Goal: Information Seeking & Learning: Learn about a topic

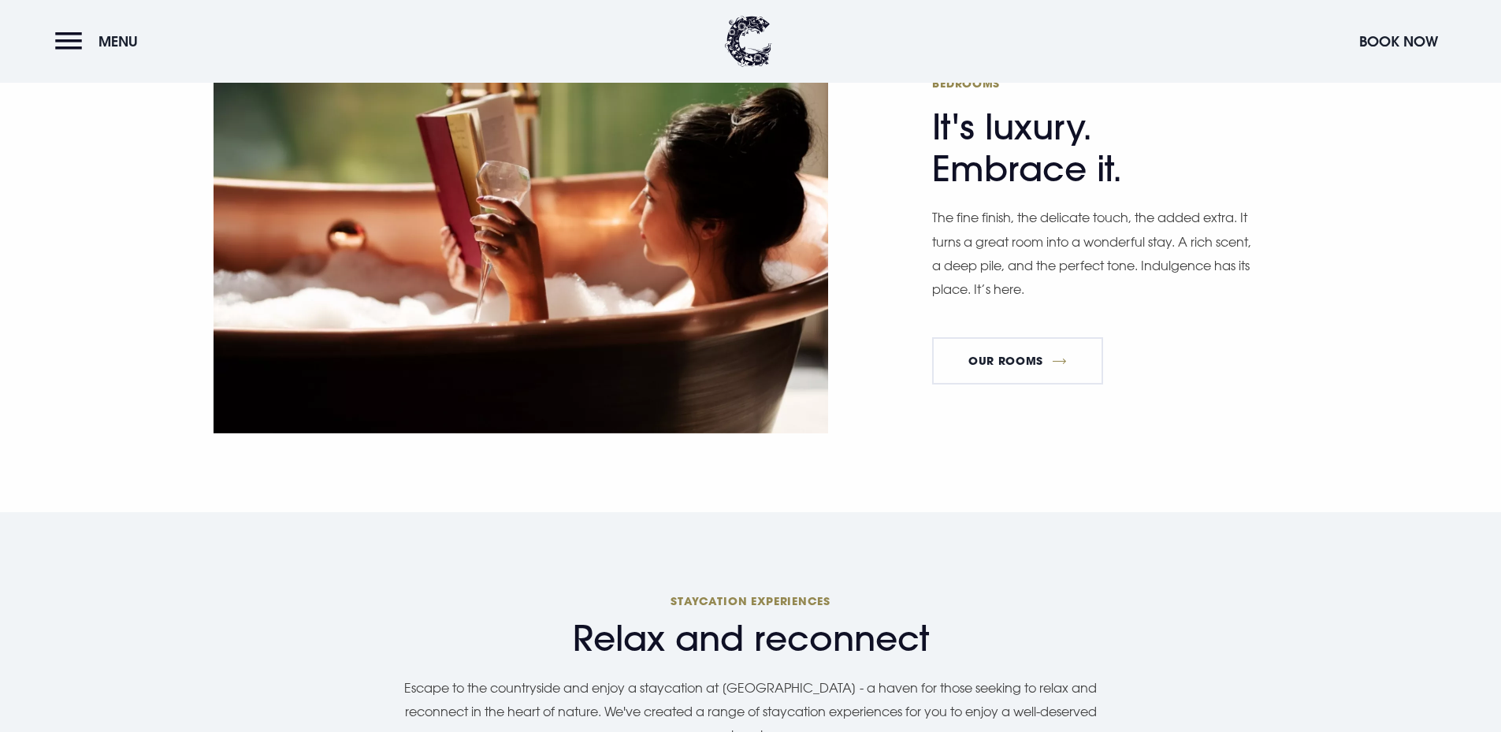
scroll to position [709, 0]
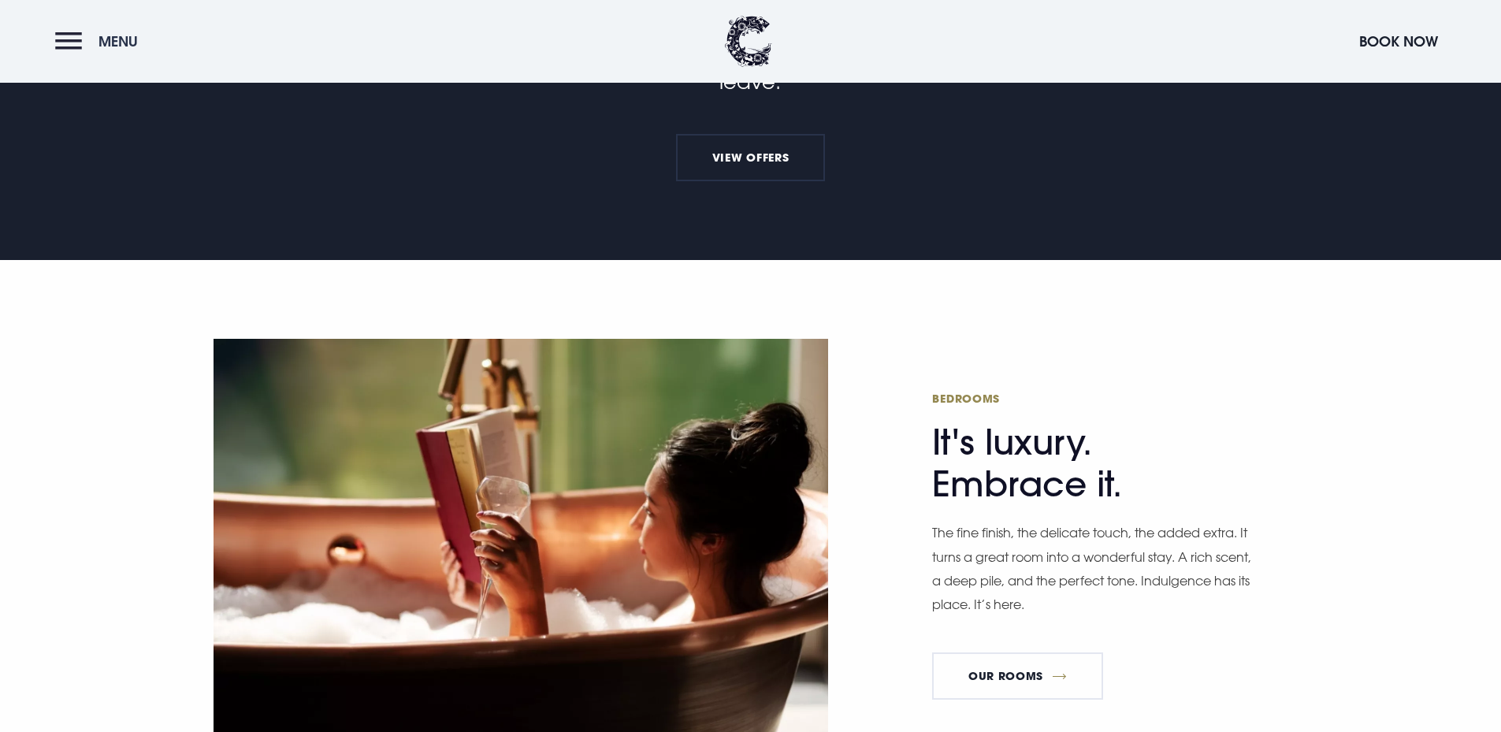
click at [60, 56] on button "Menu" at bounding box center [100, 41] width 91 height 34
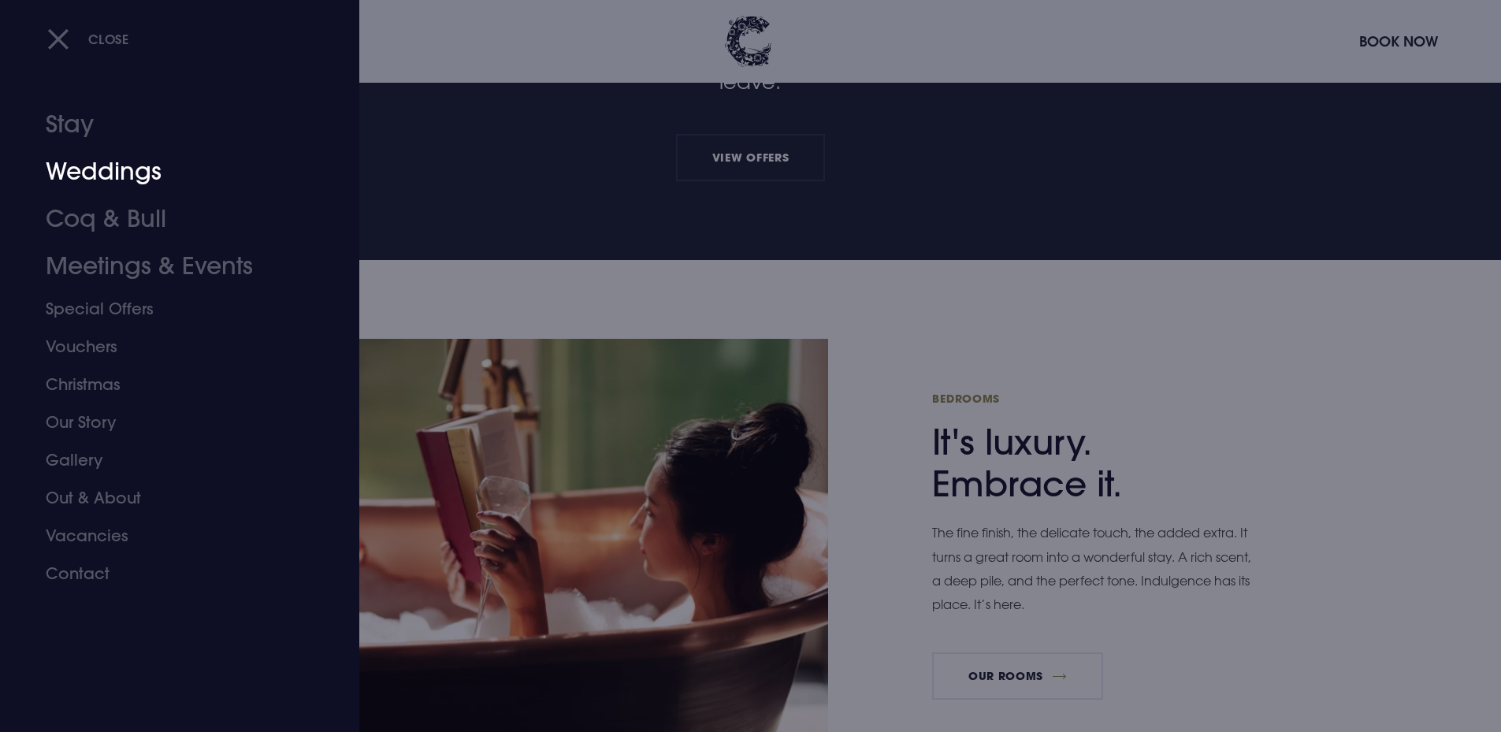
click at [124, 178] on link "Weddings" at bounding box center [170, 171] width 249 height 47
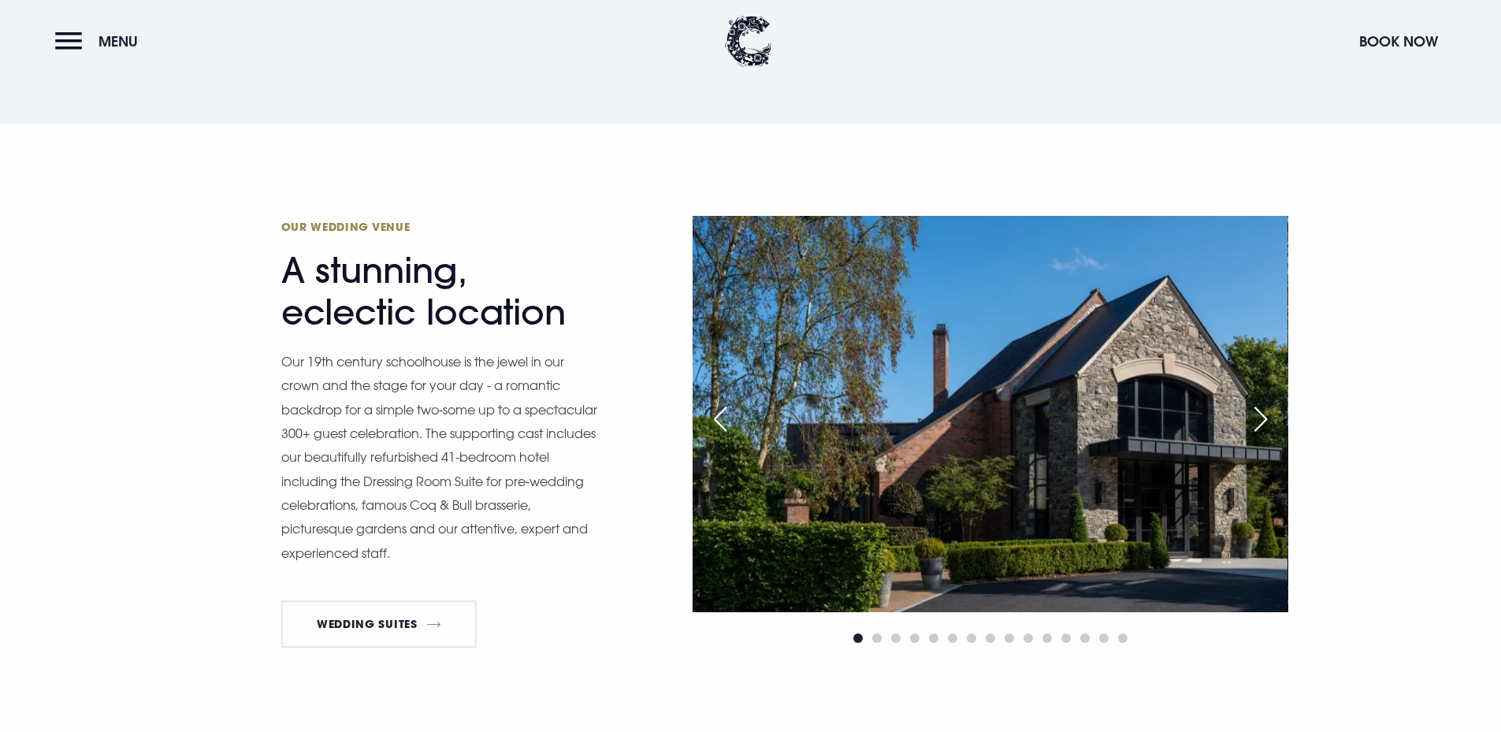
scroll to position [1576, 0]
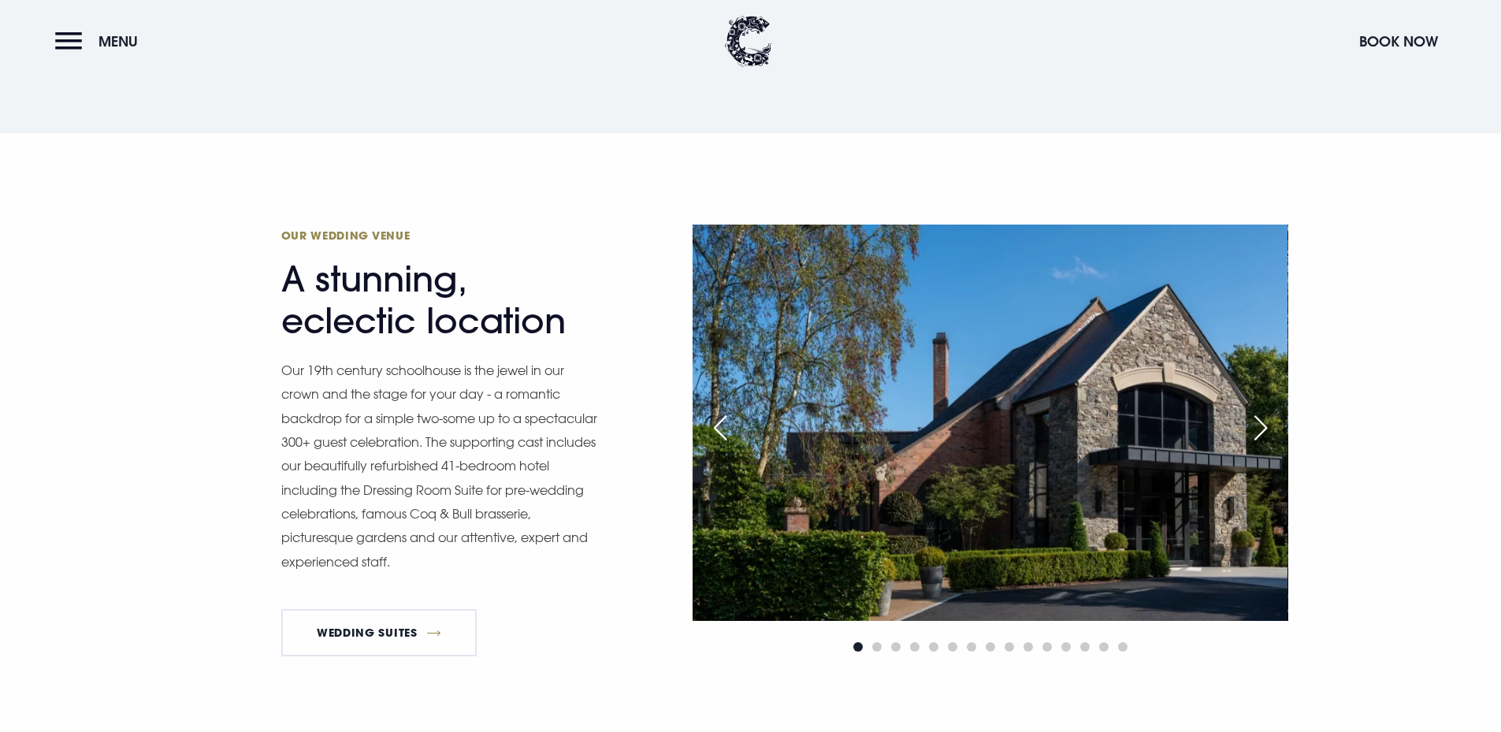
click at [1273, 425] on div "Next slide" at bounding box center [1260, 428] width 39 height 35
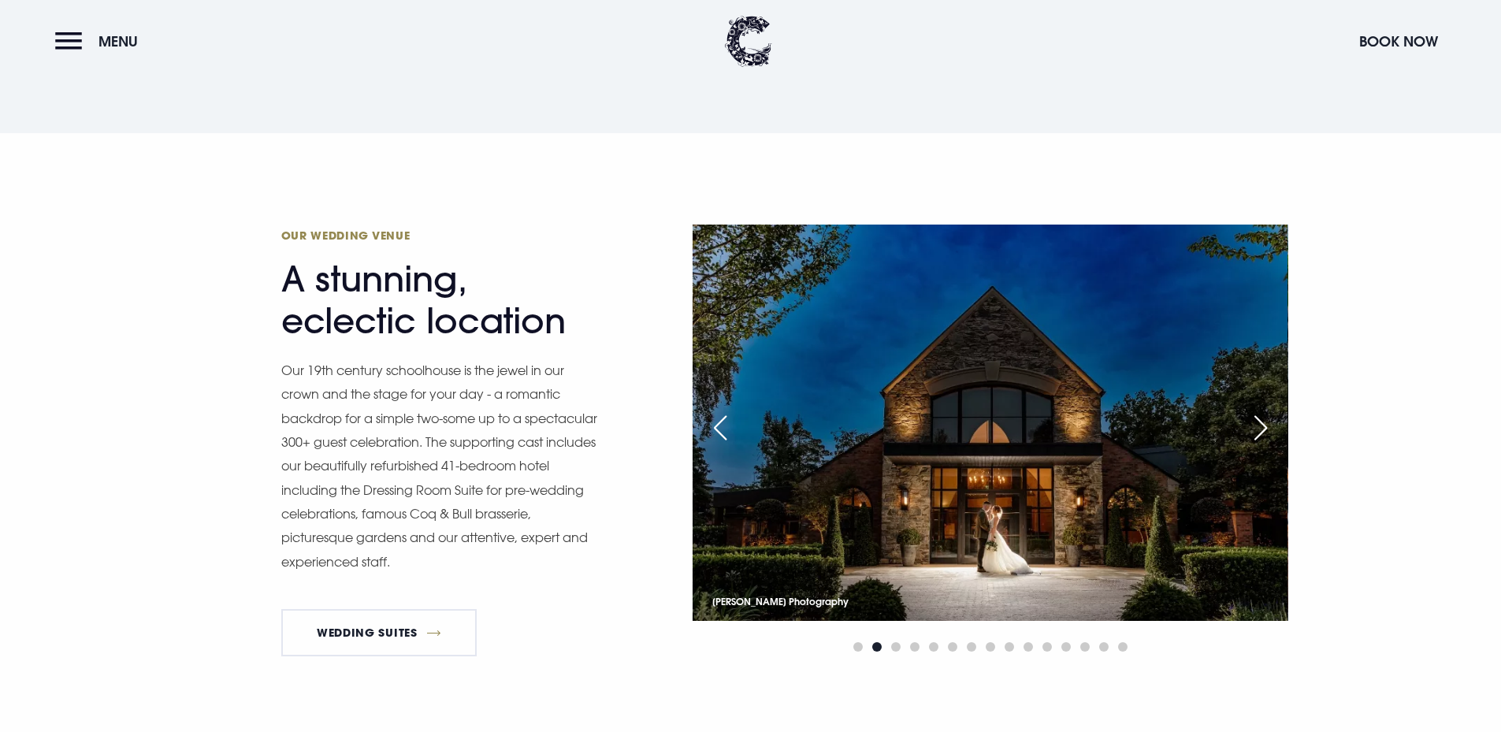
click at [1273, 425] on div "Next slide" at bounding box center [1260, 428] width 39 height 35
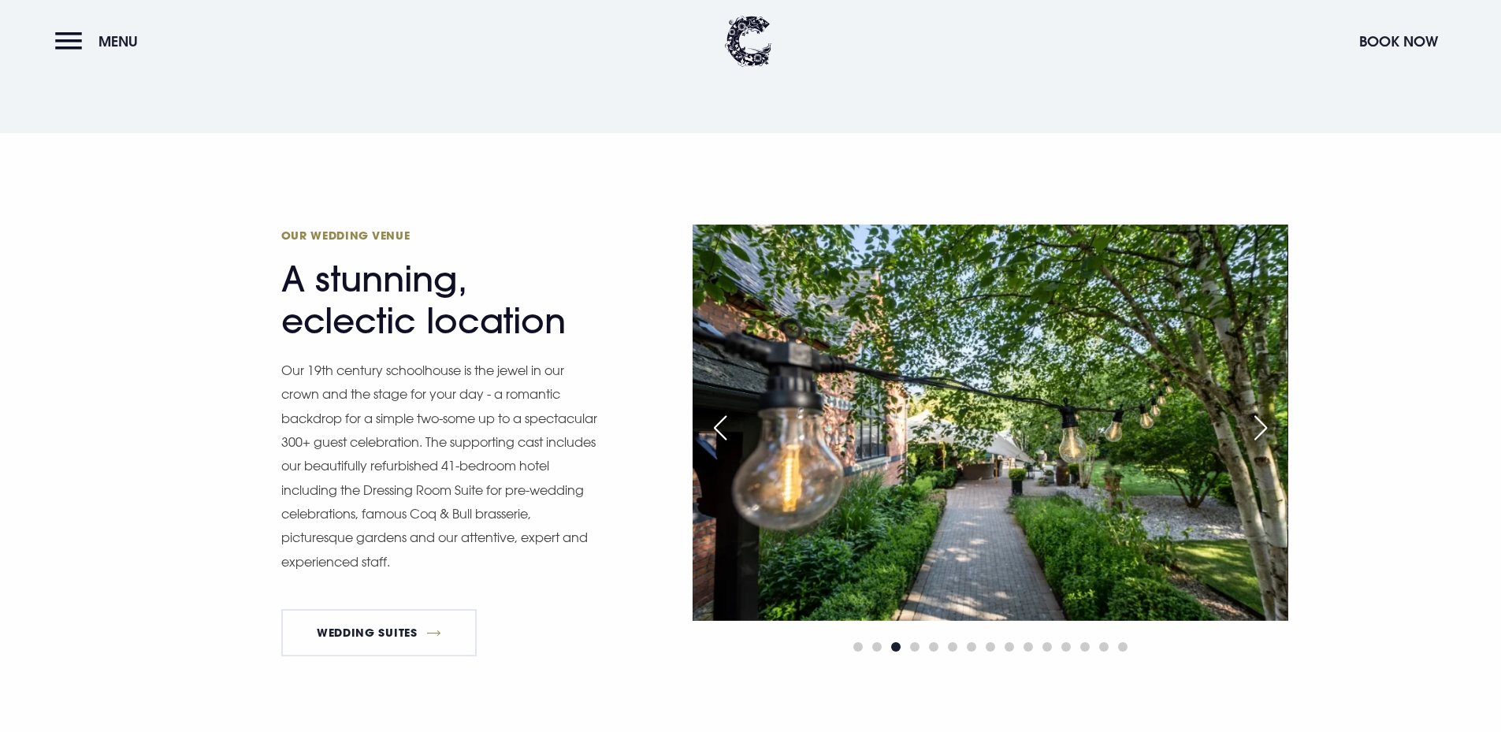
click at [1273, 425] on div "Next slide" at bounding box center [1260, 428] width 39 height 35
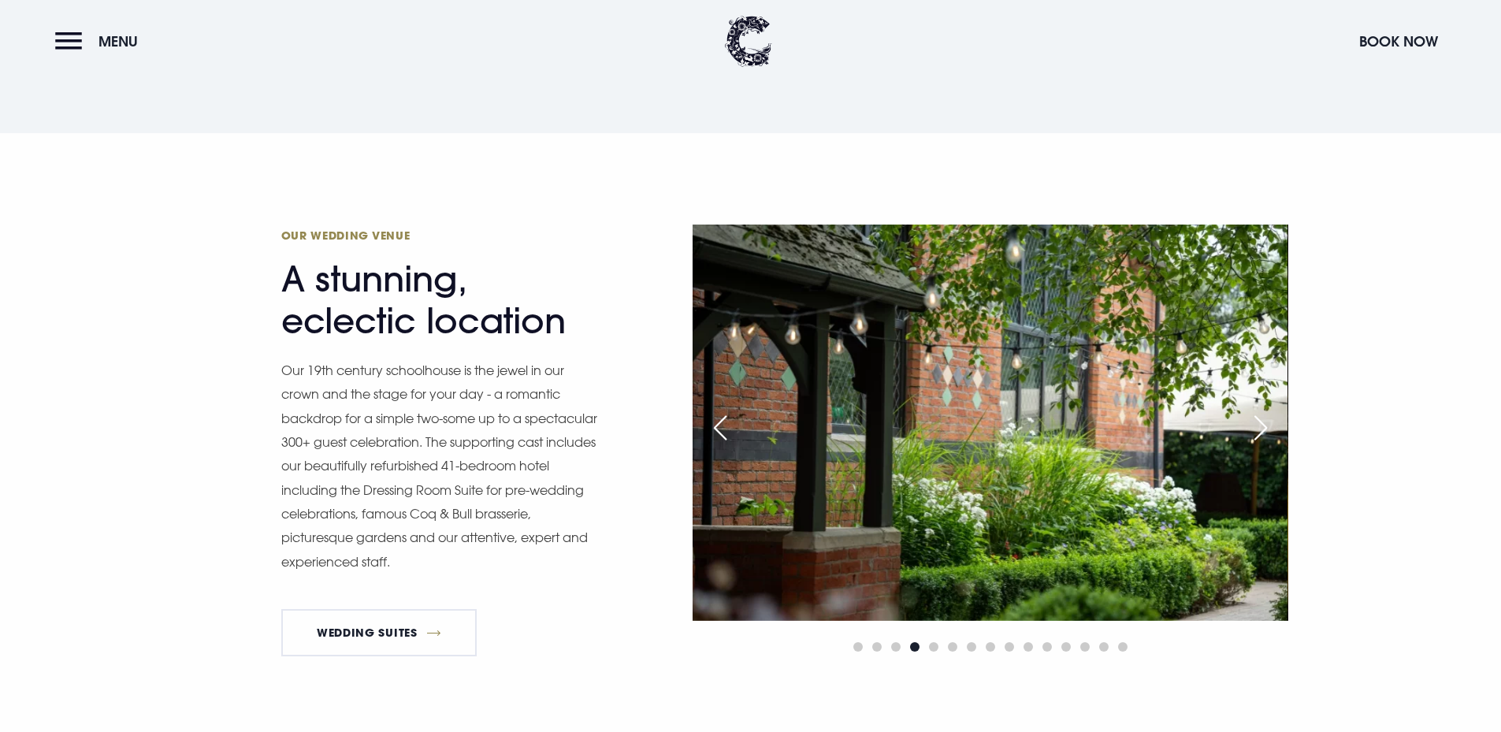
click at [1273, 425] on div "Next slide" at bounding box center [1260, 428] width 39 height 35
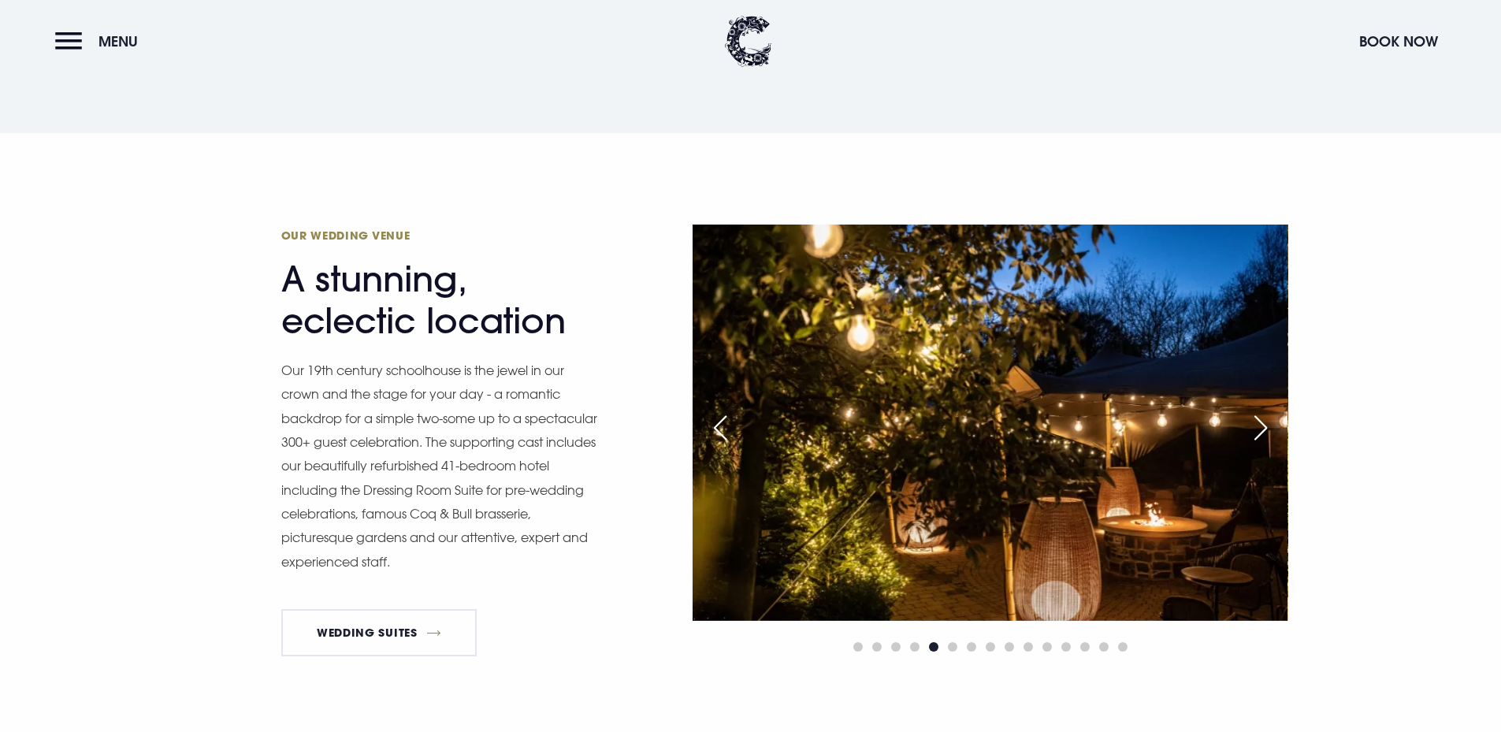
click at [1273, 425] on div "Next slide" at bounding box center [1260, 428] width 39 height 35
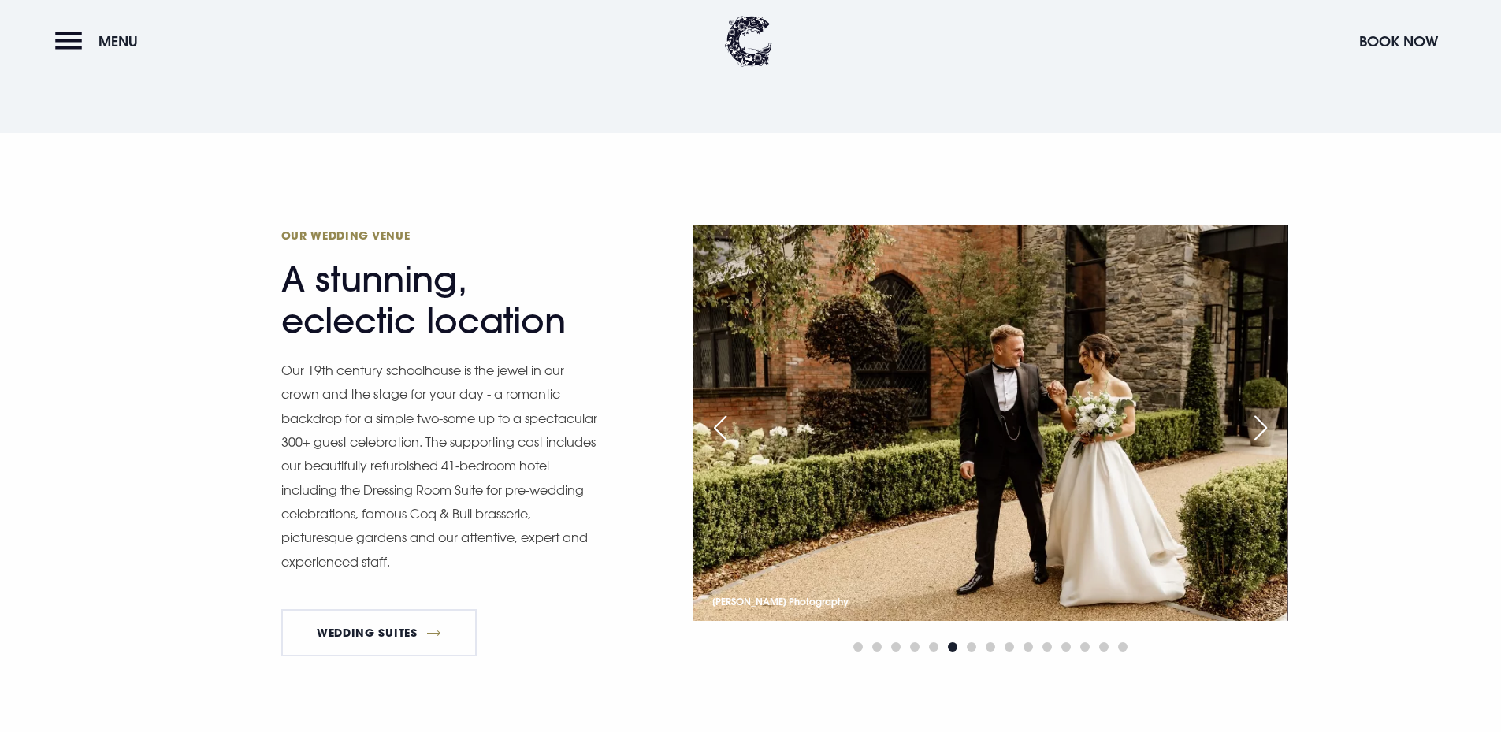
click at [1273, 425] on div "Next slide" at bounding box center [1260, 428] width 39 height 35
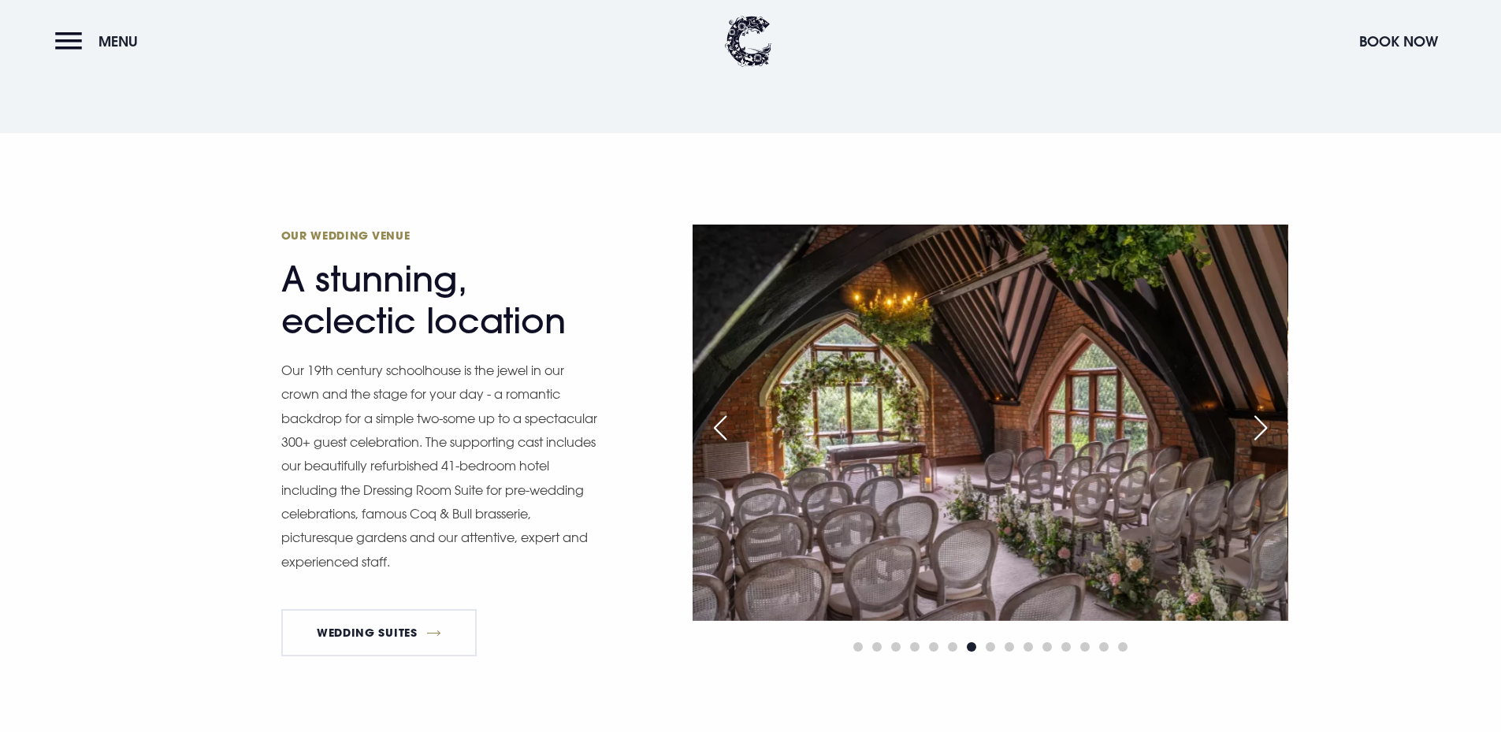
click at [1273, 425] on div "Next slide" at bounding box center [1260, 428] width 39 height 35
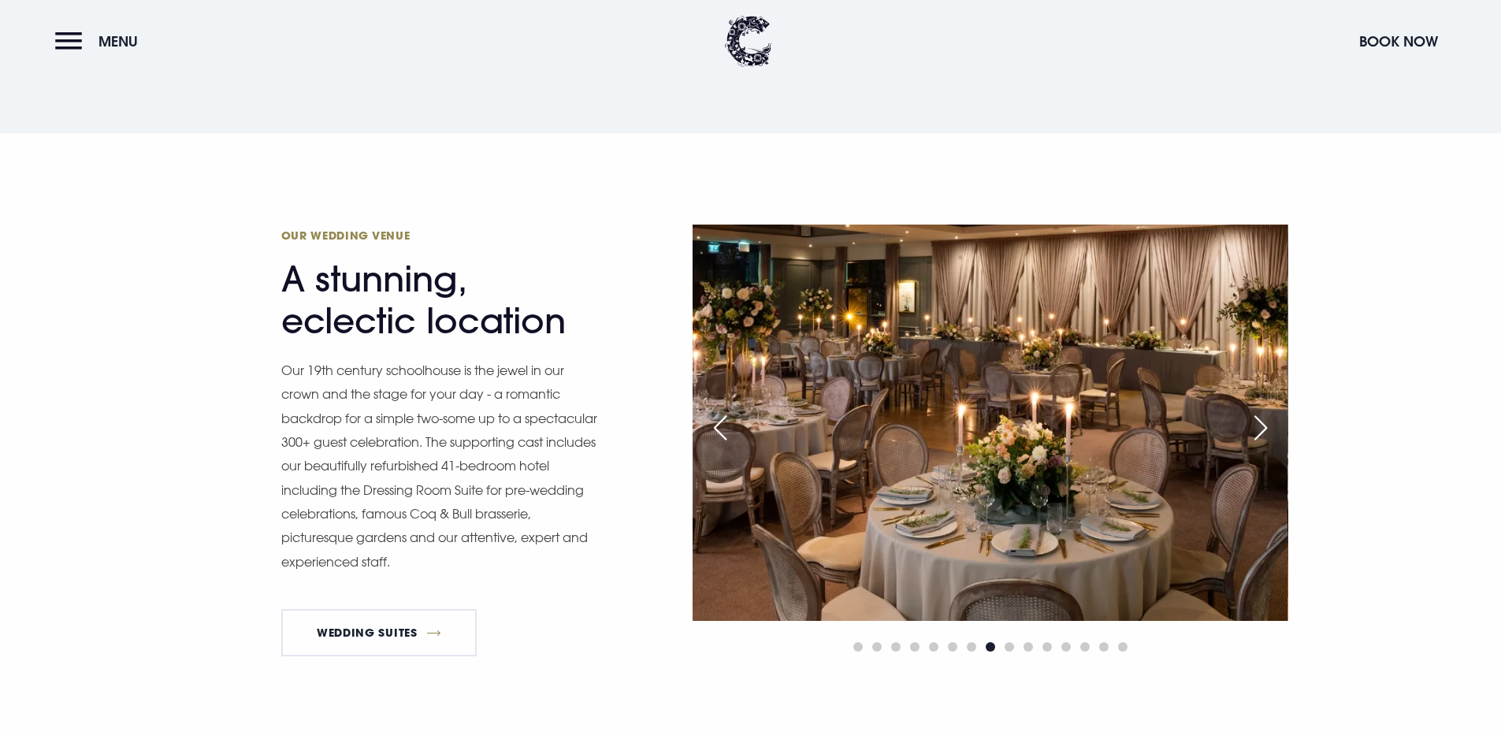
click at [1273, 425] on div "Next slide" at bounding box center [1260, 428] width 39 height 35
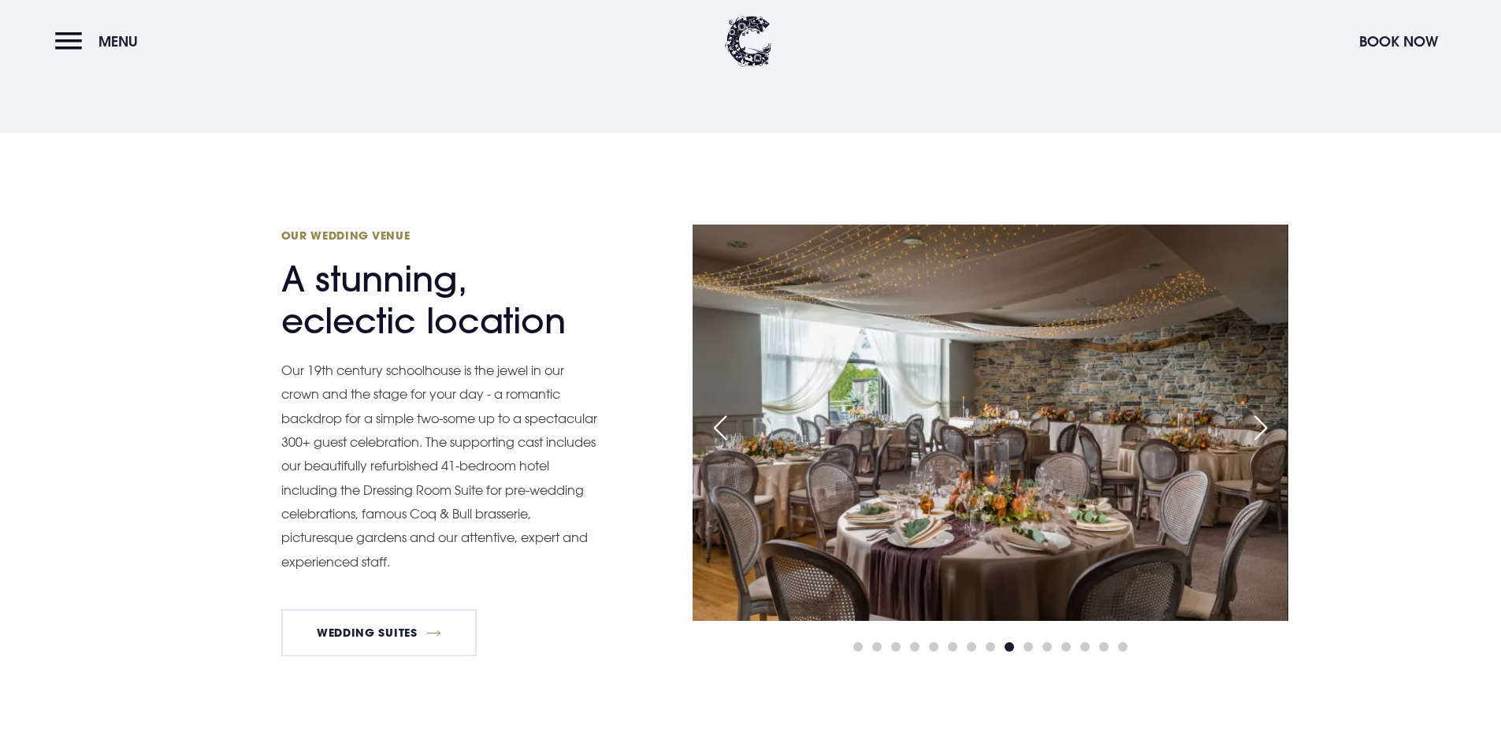
click at [712, 418] on div "Previous slide" at bounding box center [719, 428] width 39 height 35
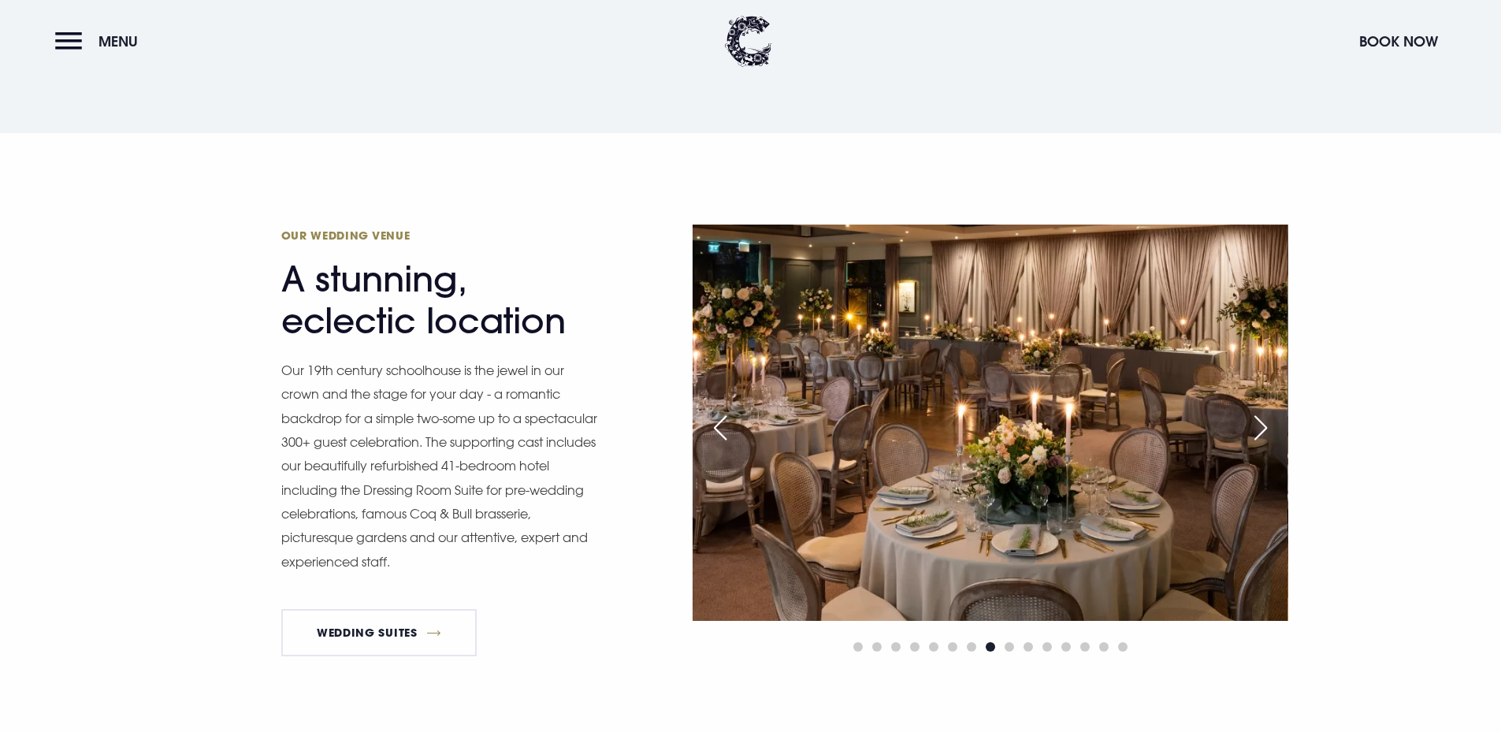
click at [1275, 418] on div "Next slide" at bounding box center [1260, 428] width 39 height 35
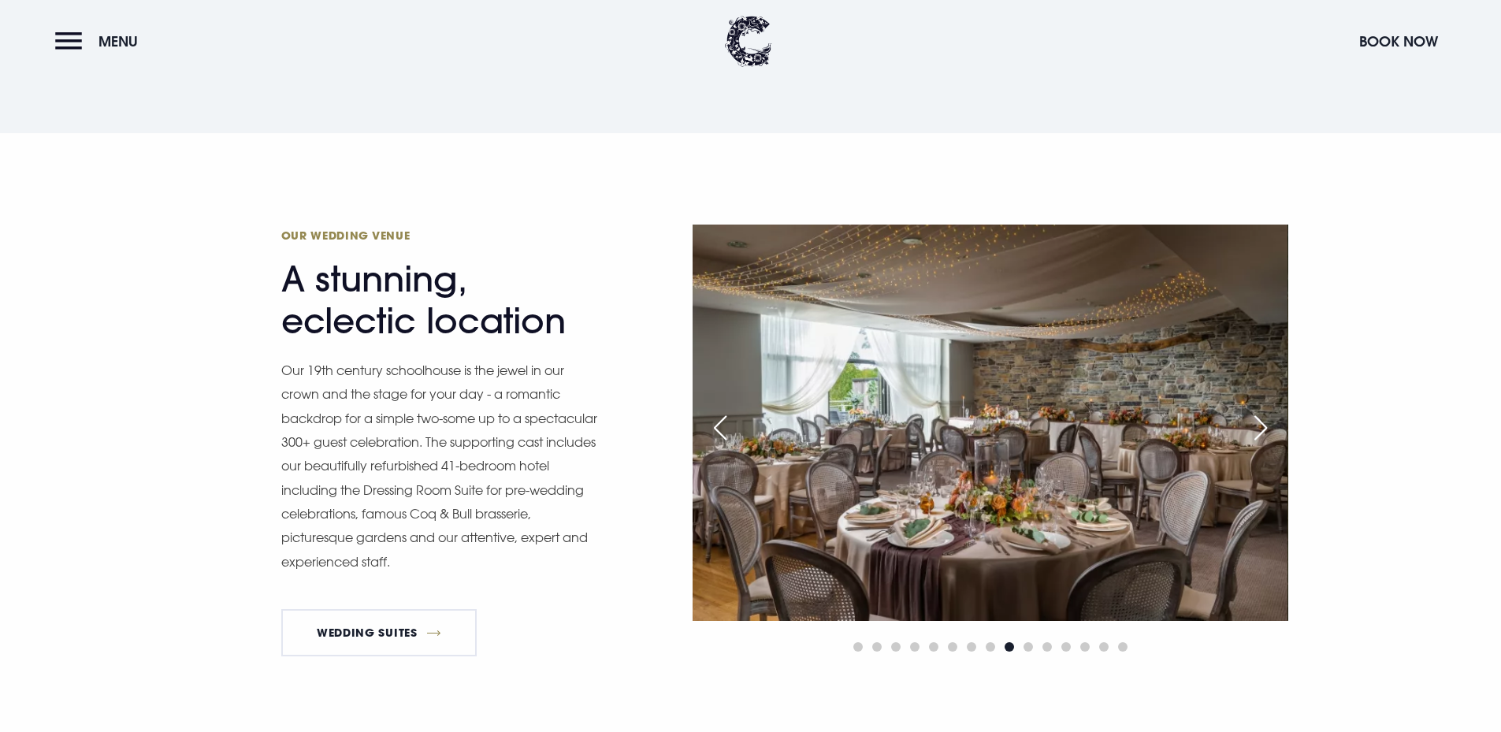
click at [1275, 418] on div "Next slide" at bounding box center [1260, 428] width 39 height 35
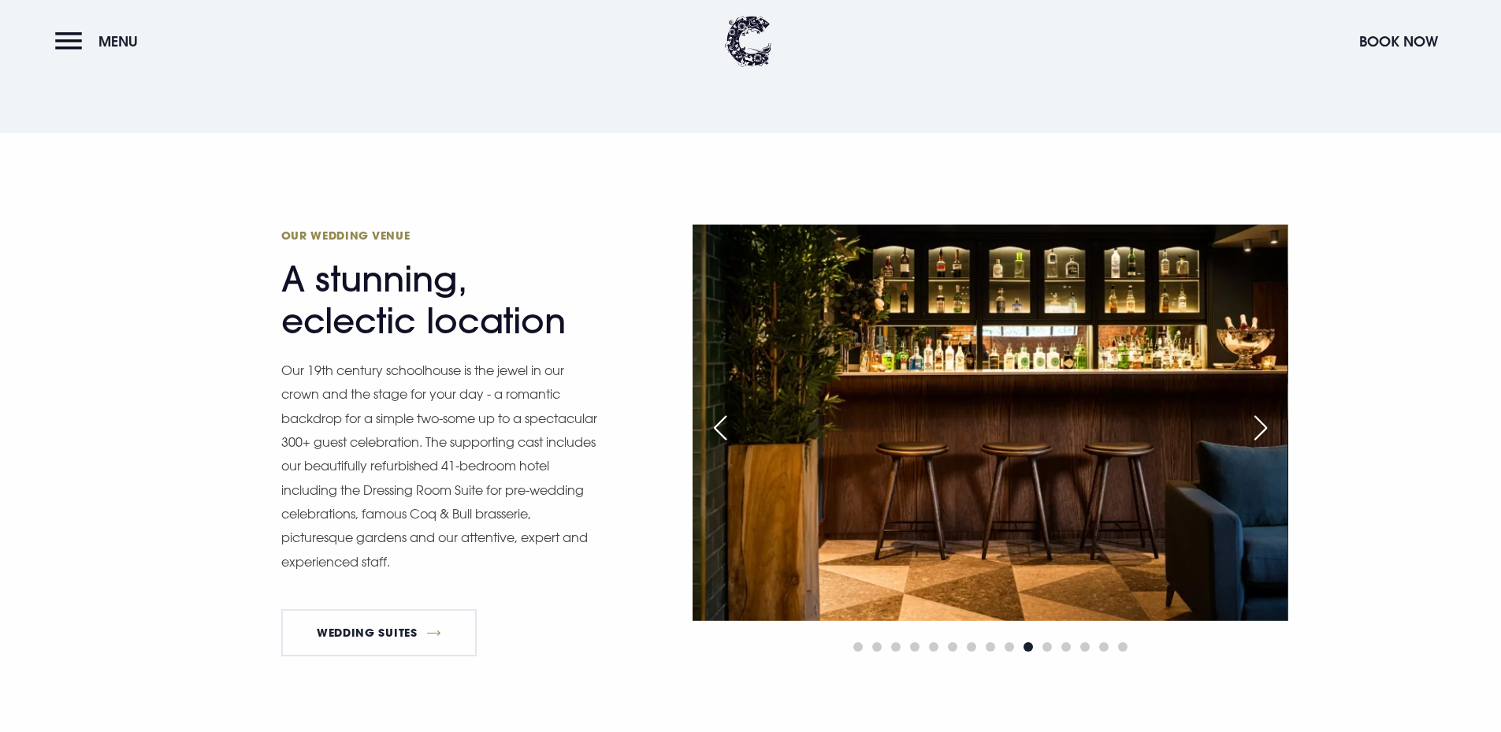
click at [1275, 418] on div "Next slide" at bounding box center [1260, 428] width 39 height 35
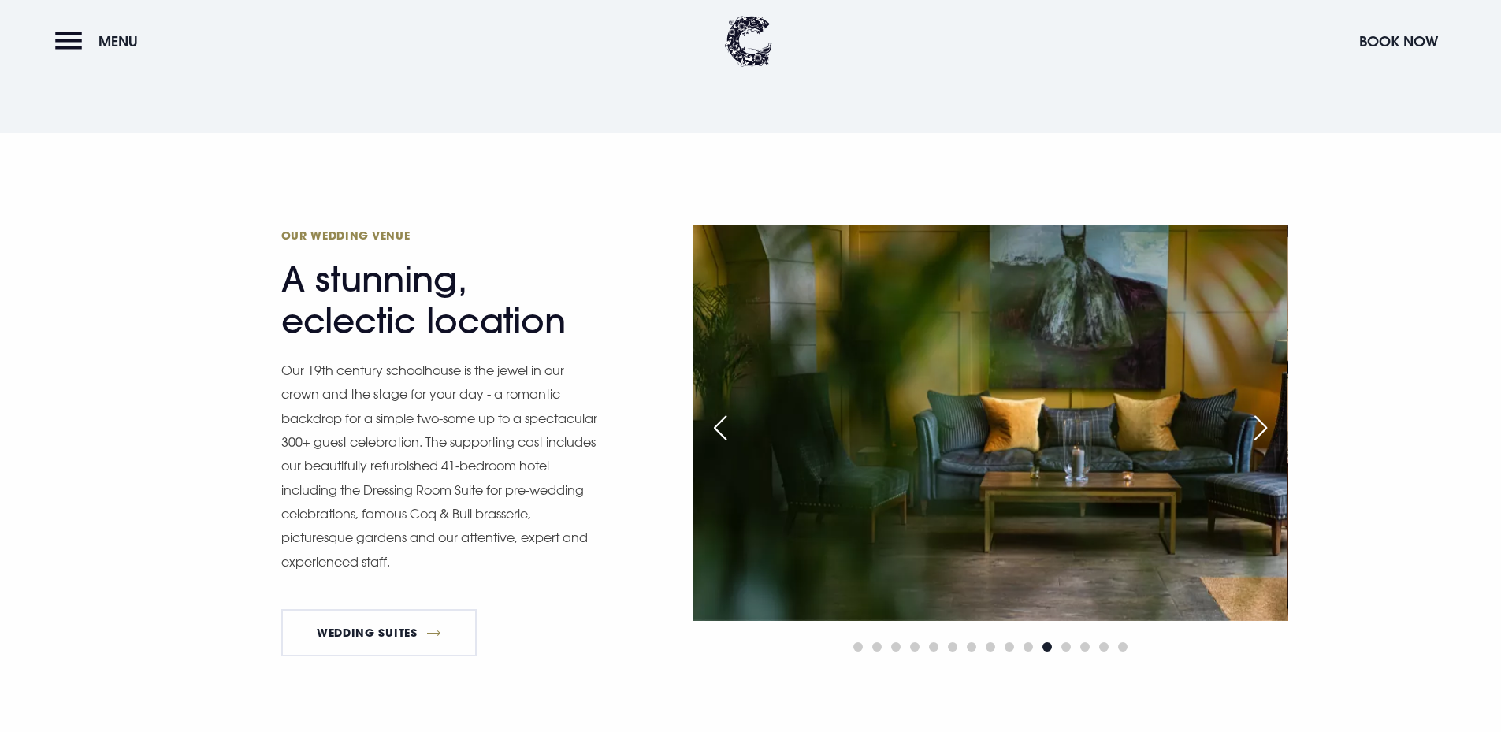
click at [1275, 418] on div "Next slide" at bounding box center [1260, 428] width 39 height 35
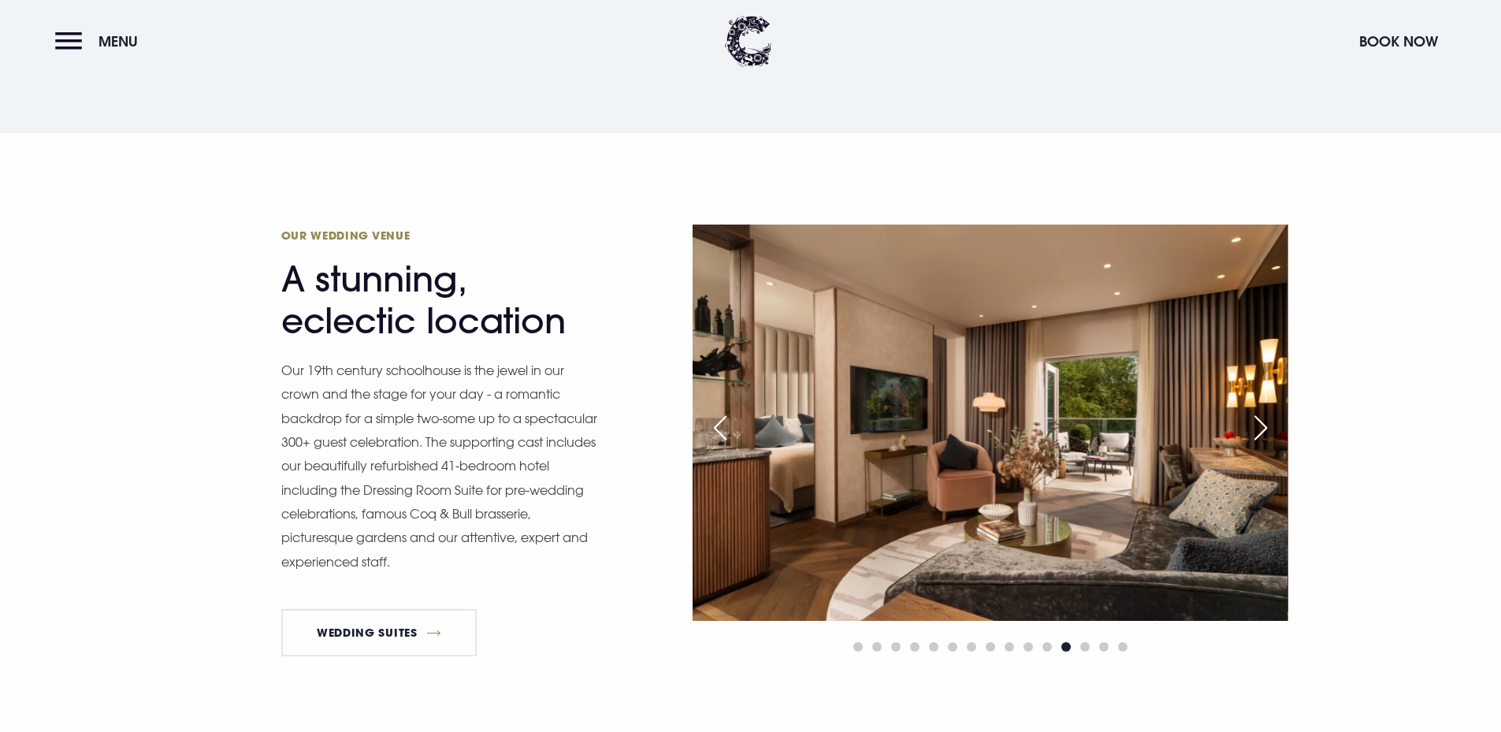
click at [1275, 418] on div "Next slide" at bounding box center [1260, 428] width 39 height 35
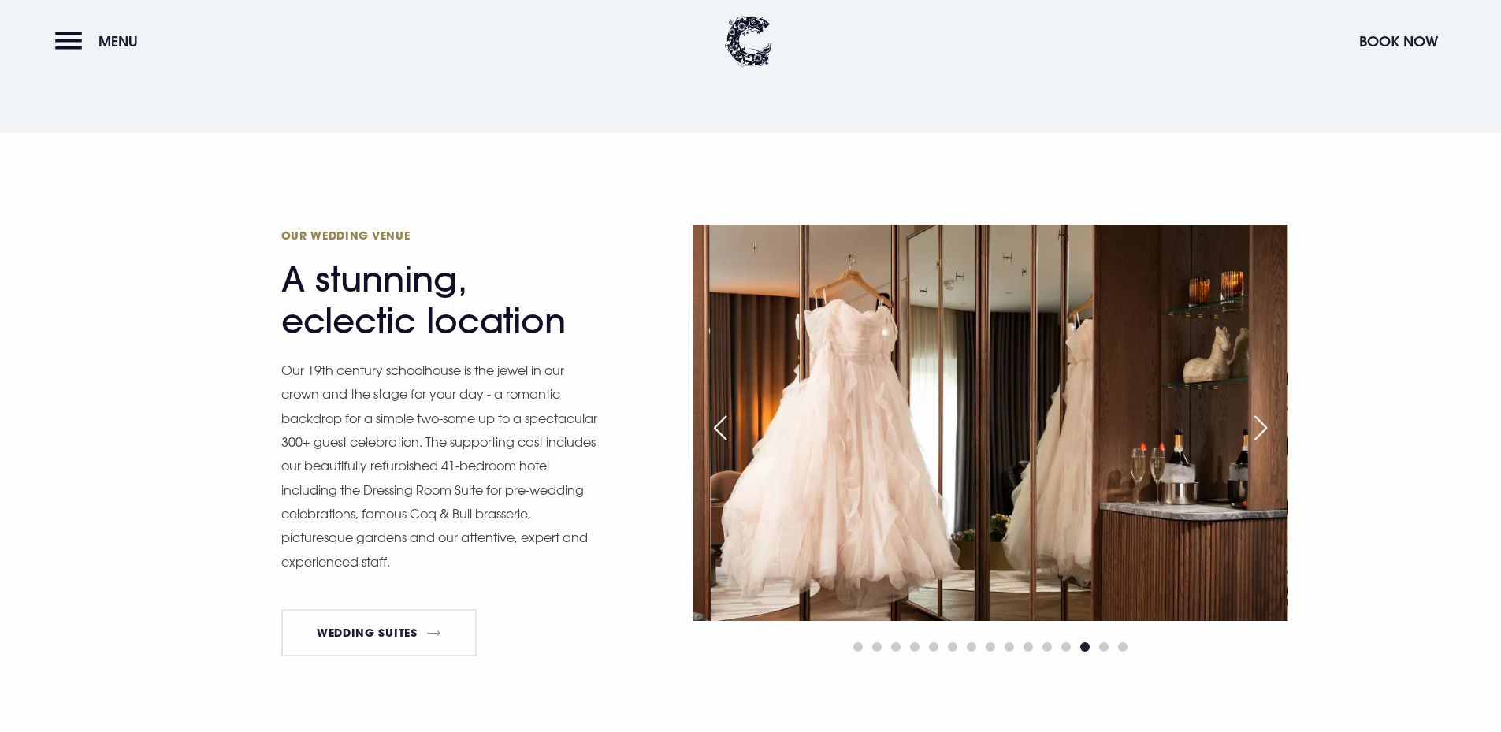
click at [1275, 418] on div "Next slide" at bounding box center [1260, 428] width 39 height 35
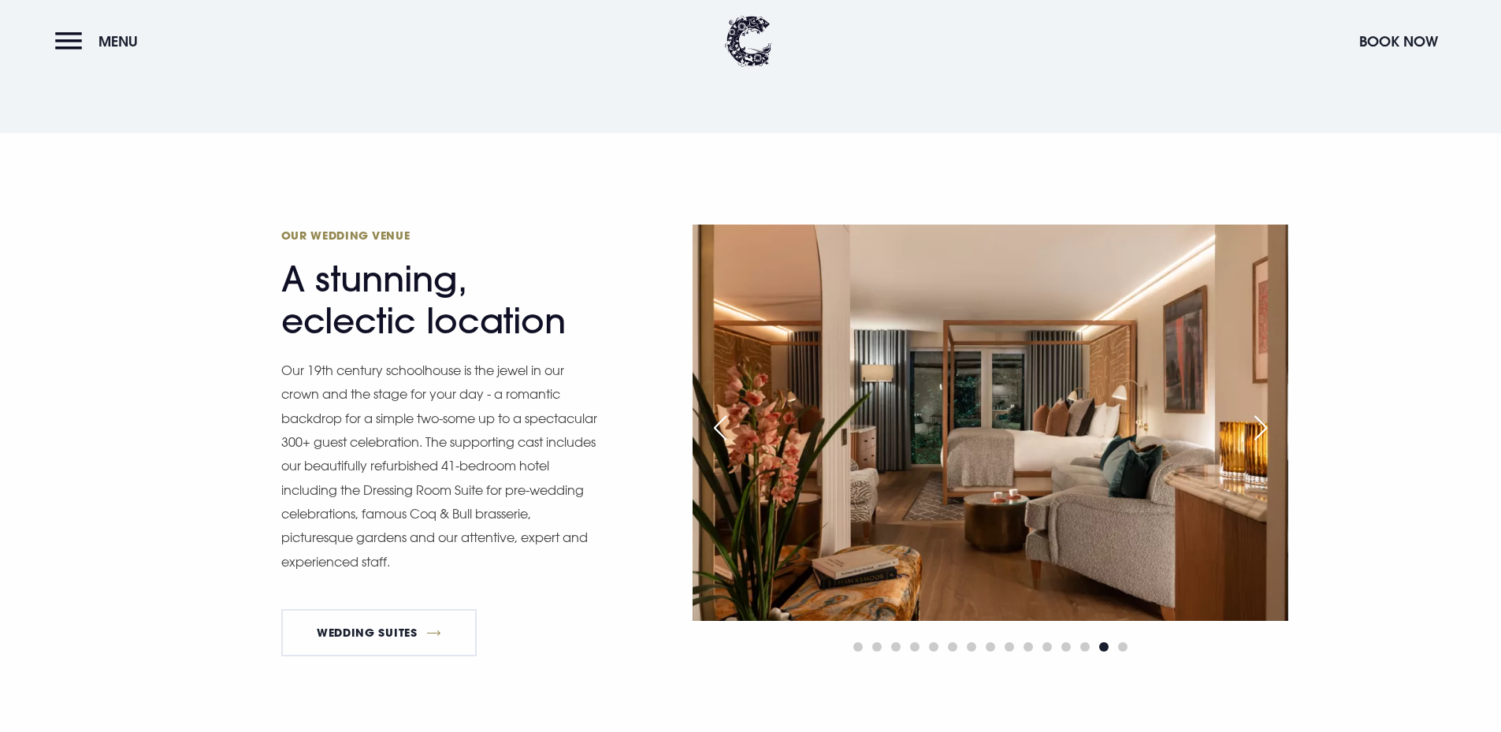
click at [1275, 418] on div "Next slide" at bounding box center [1260, 428] width 39 height 35
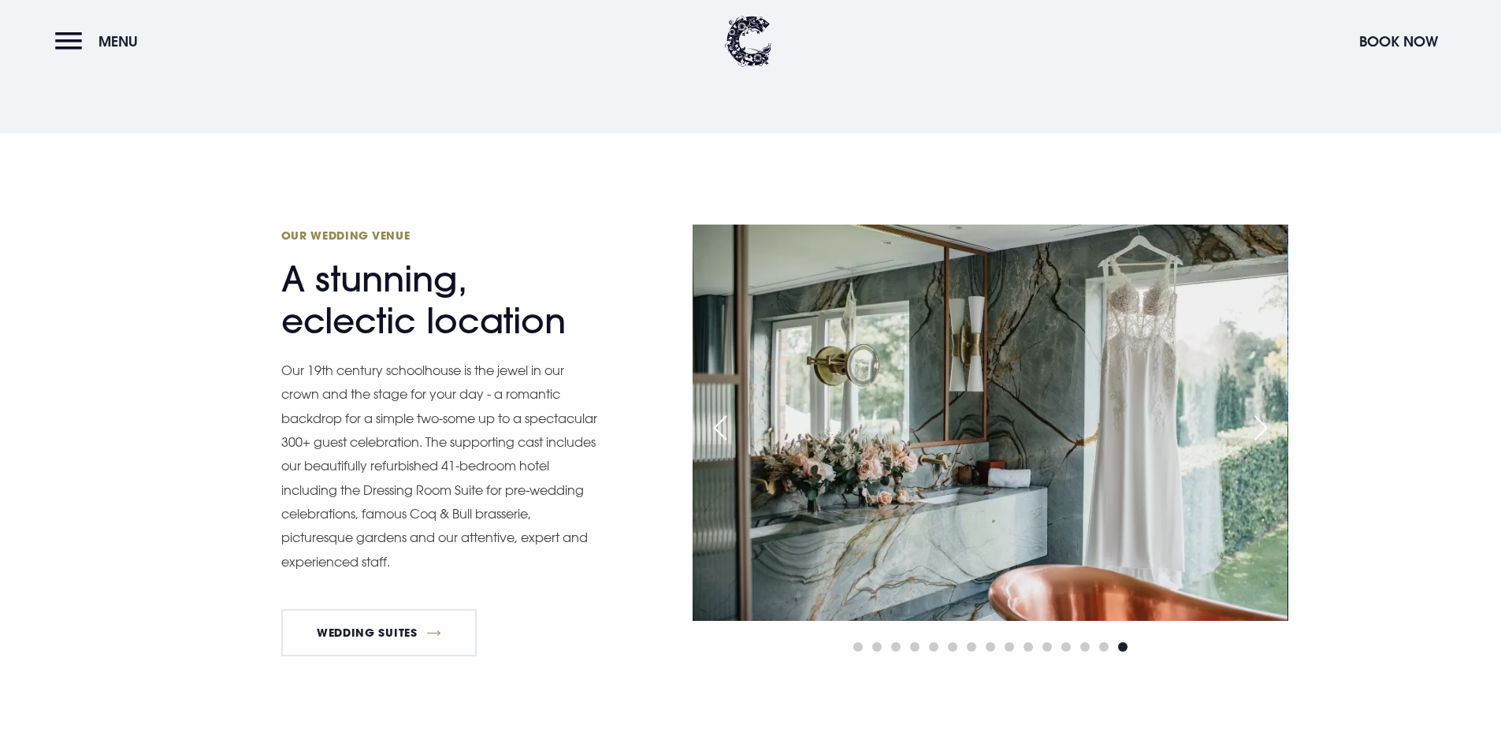
click at [719, 418] on div "Previous slide" at bounding box center [719, 428] width 39 height 35
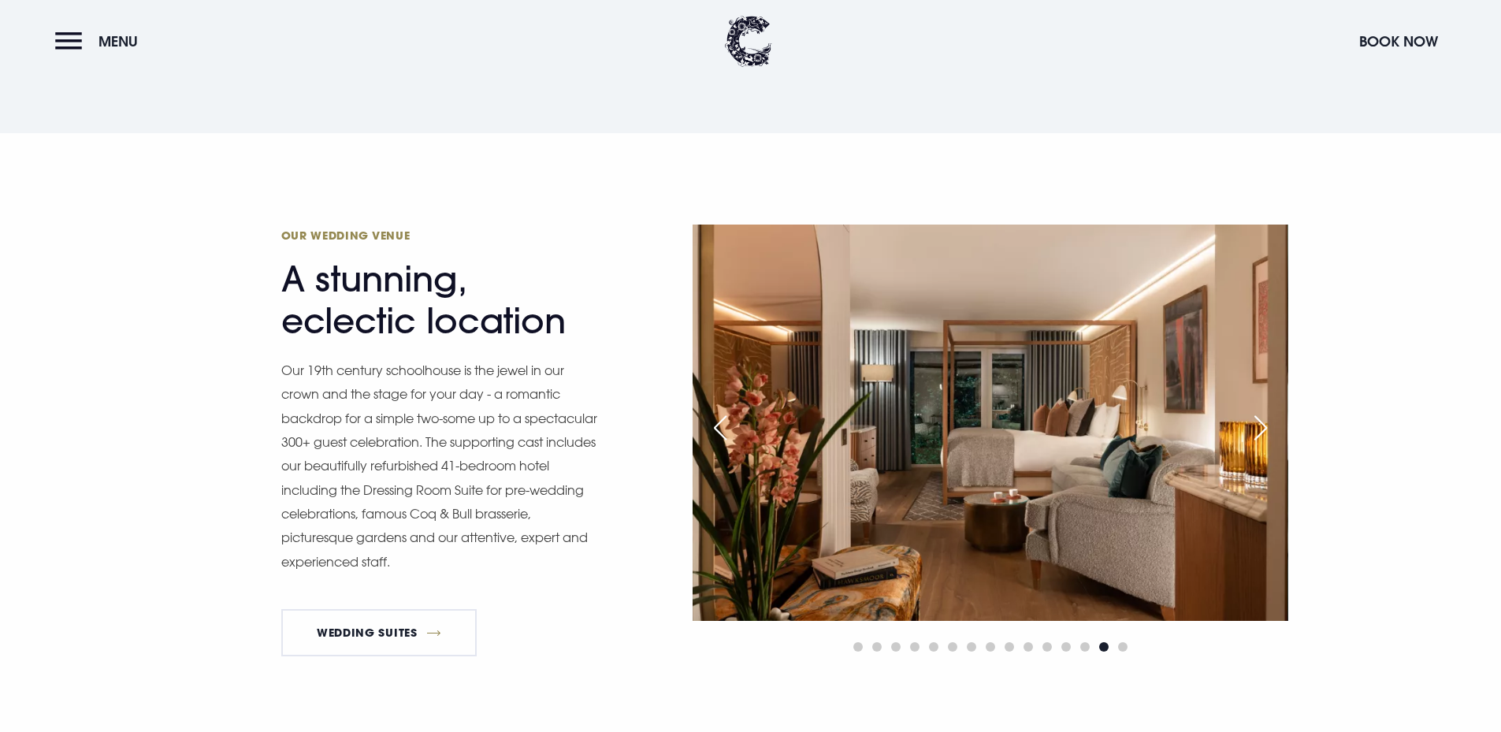
click at [1265, 424] on div "Next slide" at bounding box center [1260, 428] width 39 height 35
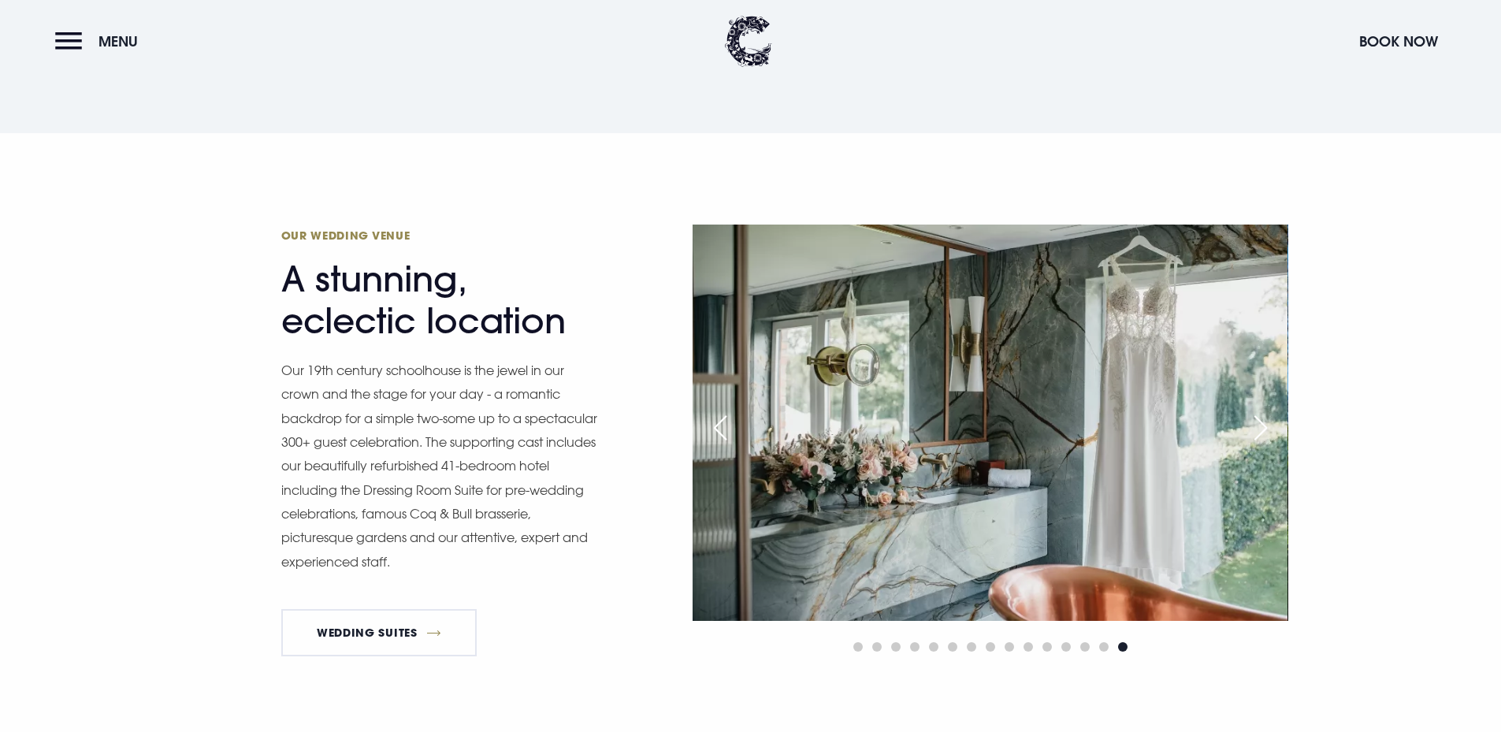
click at [1265, 424] on div "Next slide" at bounding box center [1260, 428] width 39 height 35
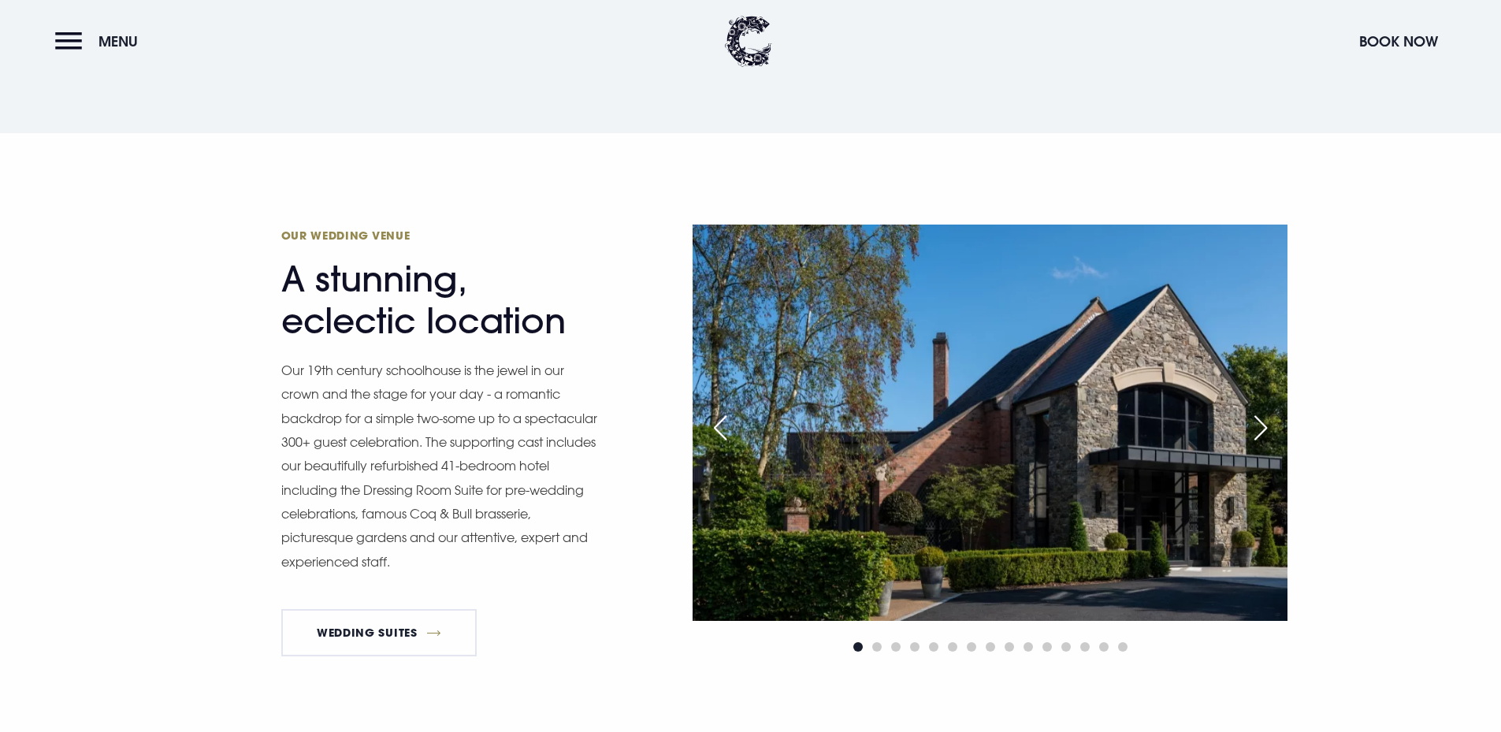
click at [1265, 424] on div "Next slide" at bounding box center [1260, 428] width 39 height 35
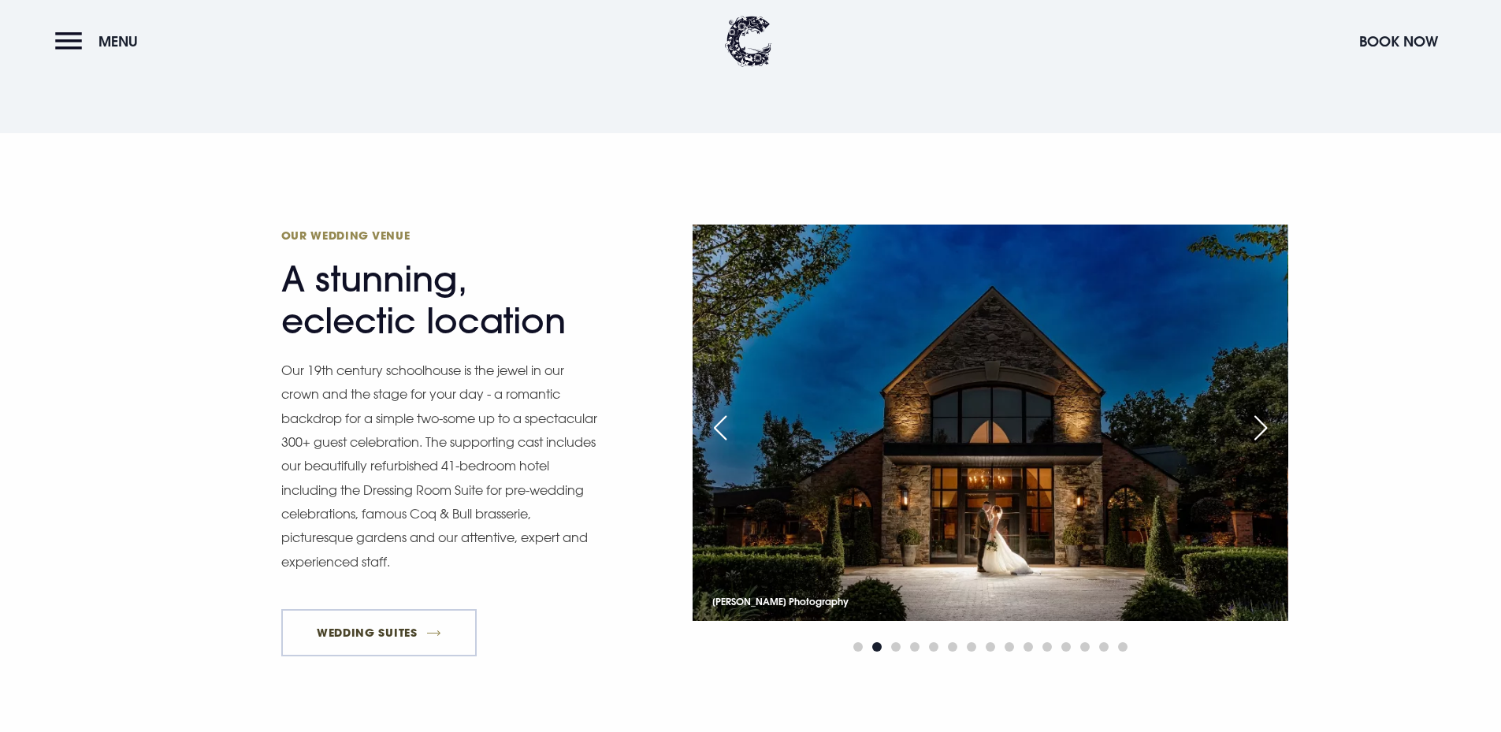
click at [396, 630] on link "Wedding Suites" at bounding box center [379, 632] width 196 height 47
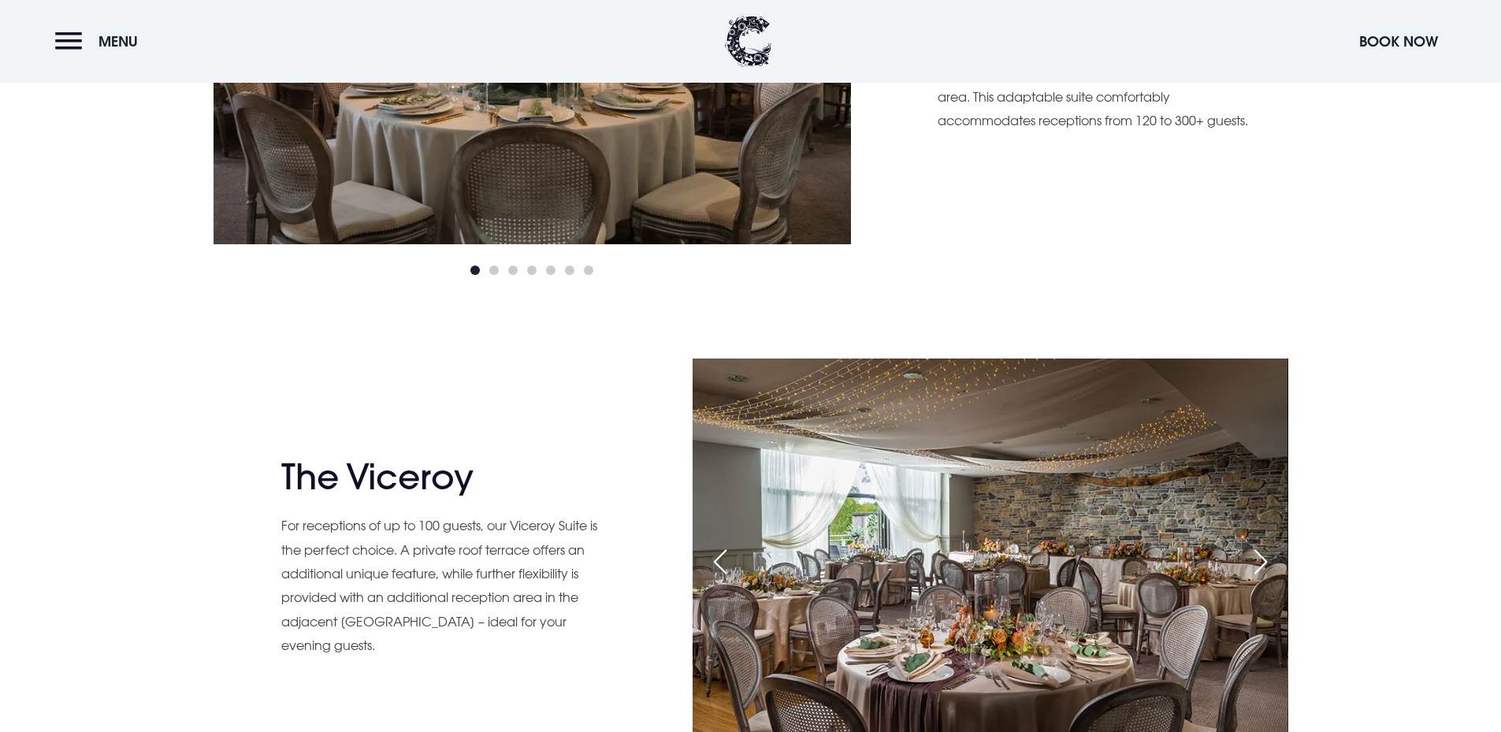
scroll to position [1497, 0]
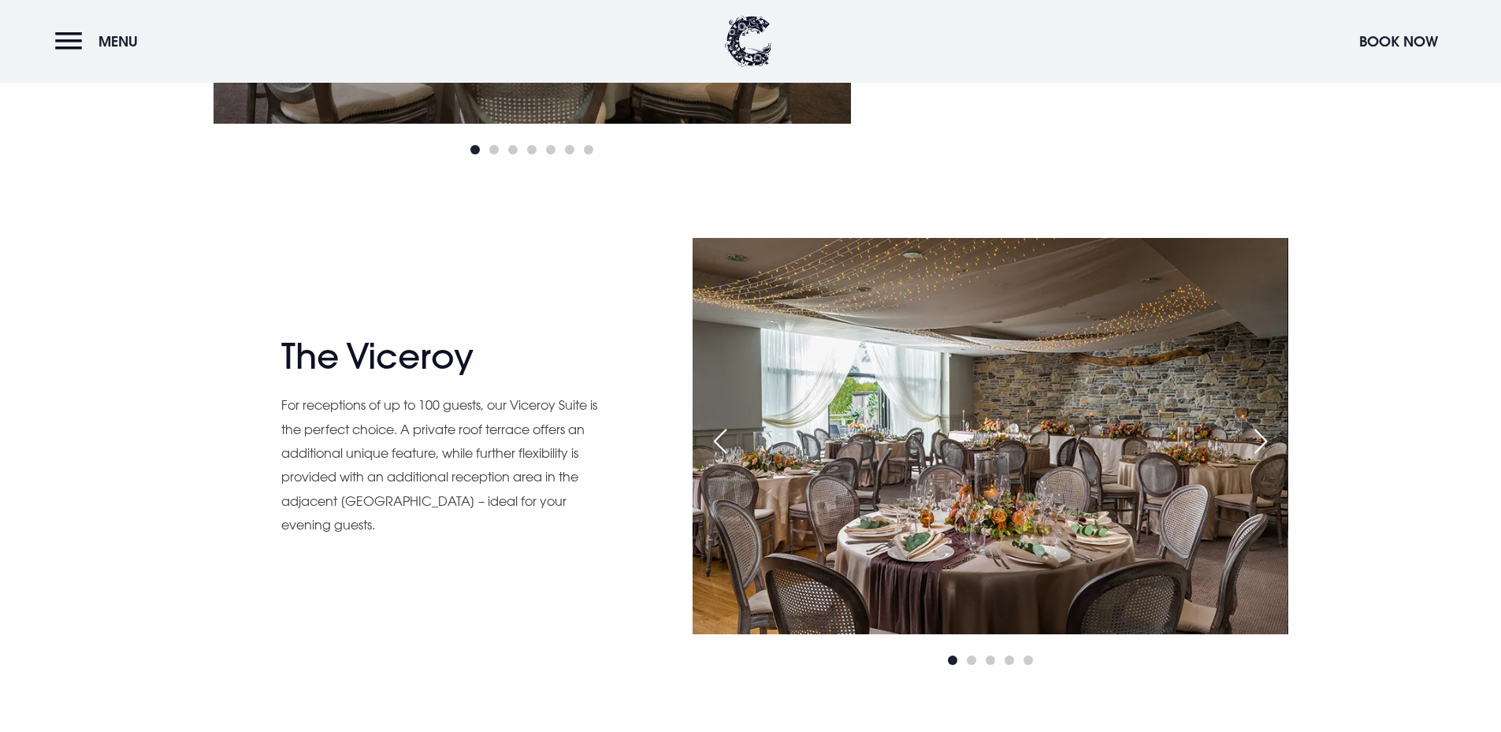
click at [1269, 440] on div "Next slide" at bounding box center [1260, 441] width 39 height 35
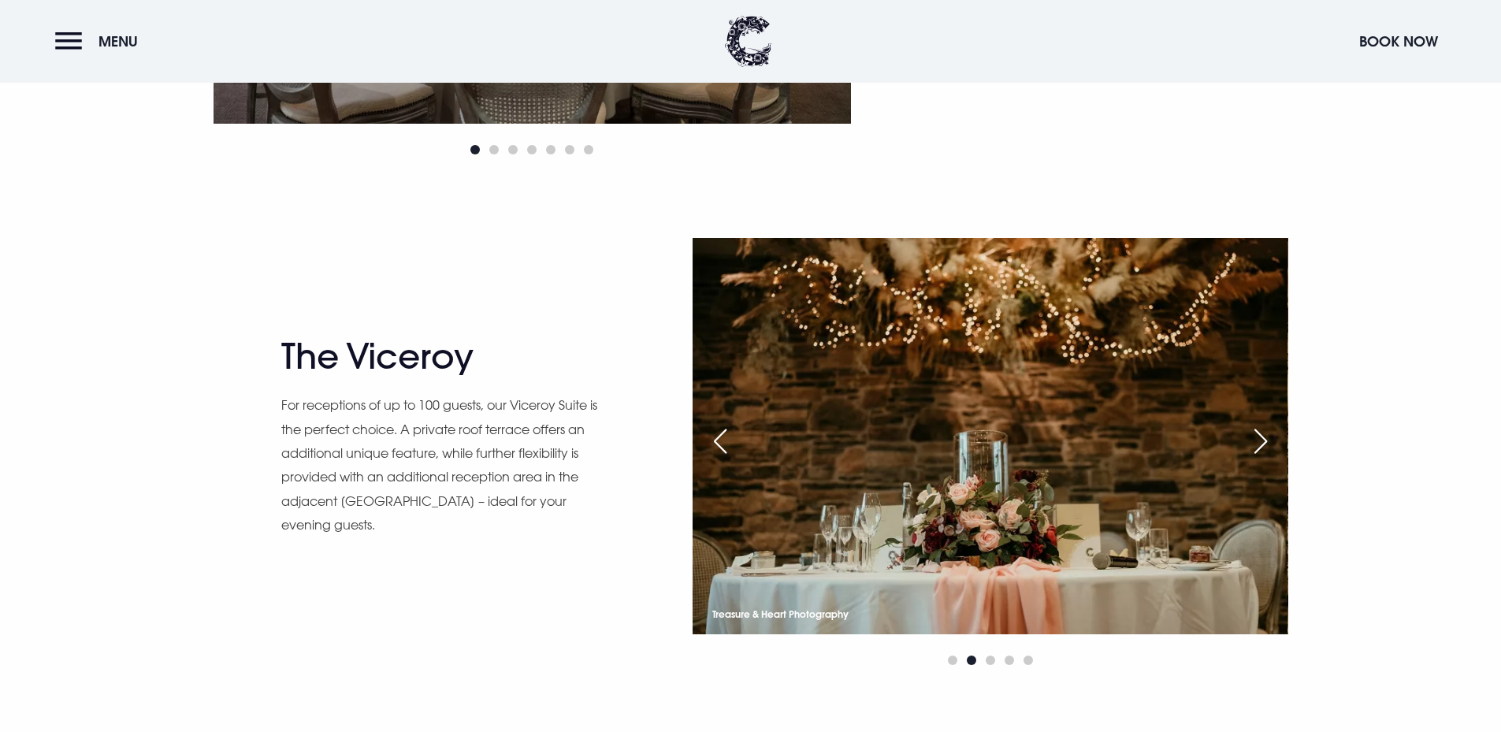
click at [1269, 440] on div "Next slide" at bounding box center [1260, 441] width 39 height 35
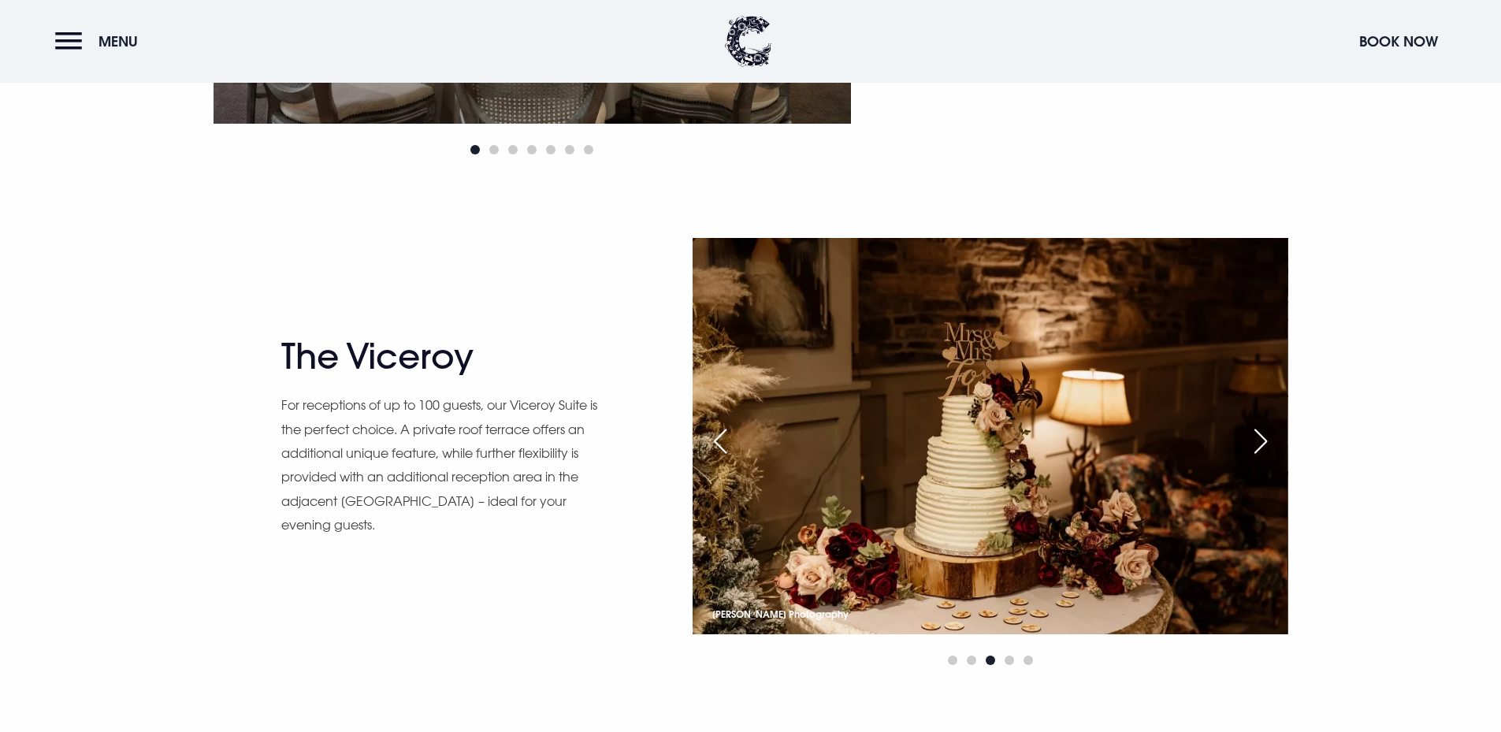
click at [1269, 440] on div "Next slide" at bounding box center [1260, 441] width 39 height 35
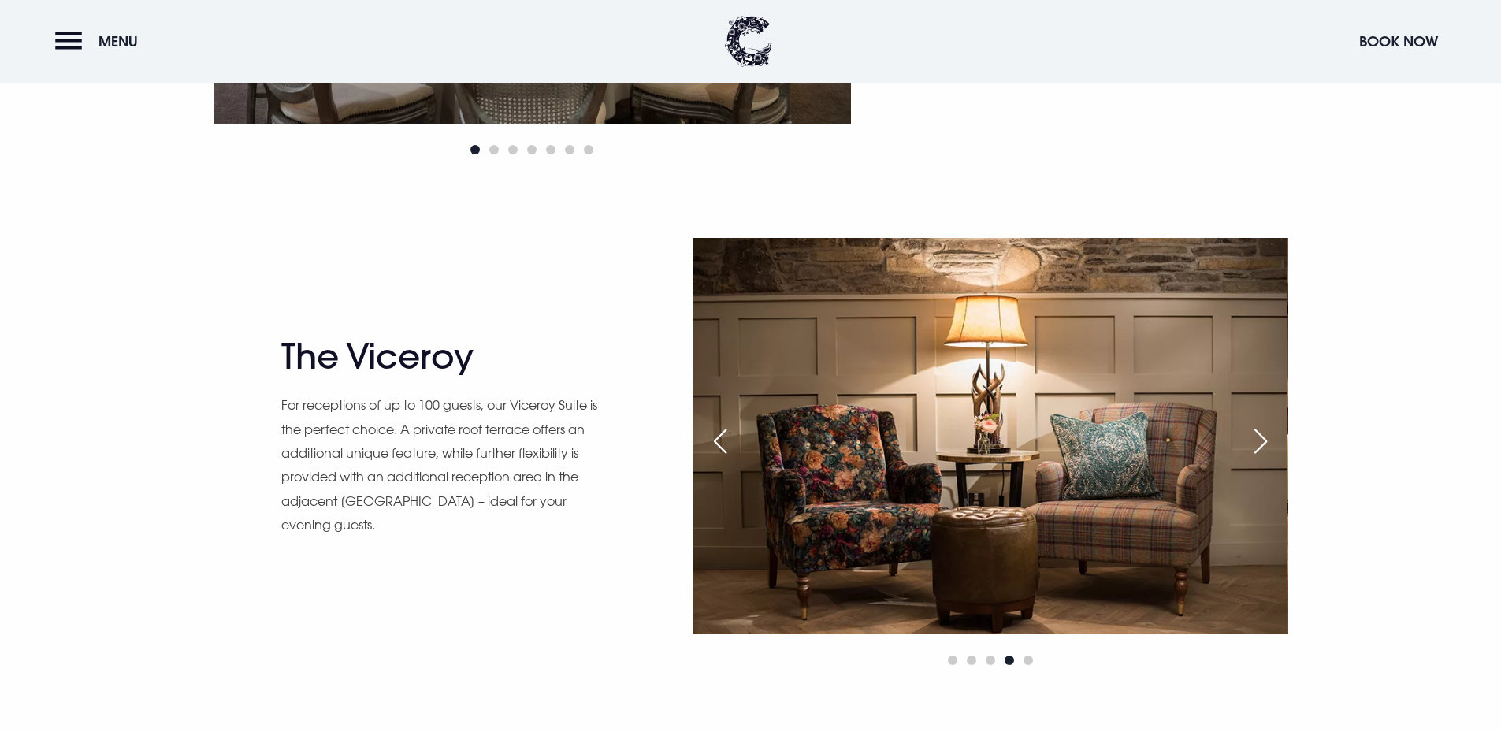
click at [1269, 440] on div "Next slide" at bounding box center [1260, 441] width 39 height 35
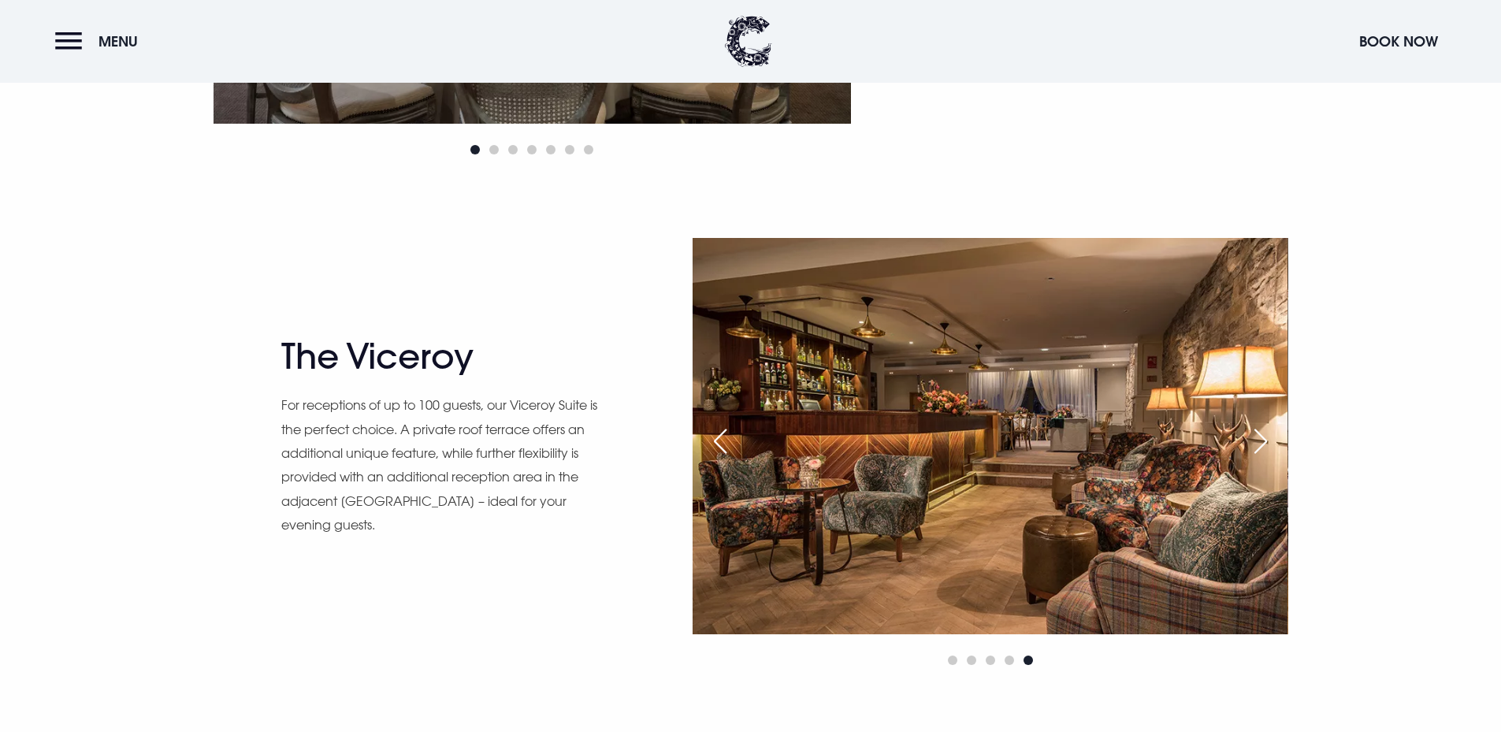
click at [1269, 440] on div "Next slide" at bounding box center [1260, 441] width 39 height 35
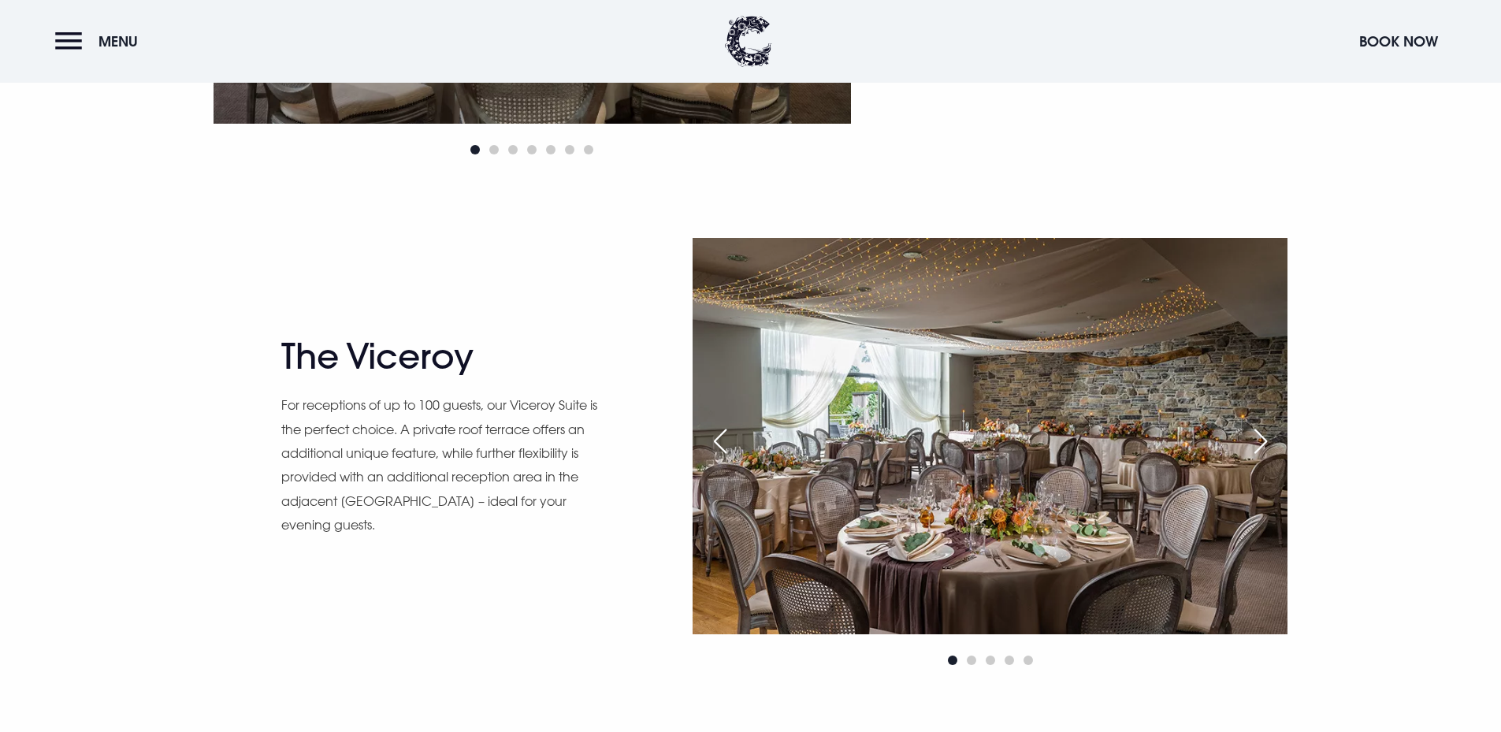
click at [1269, 440] on div "Next slide" at bounding box center [1260, 441] width 39 height 35
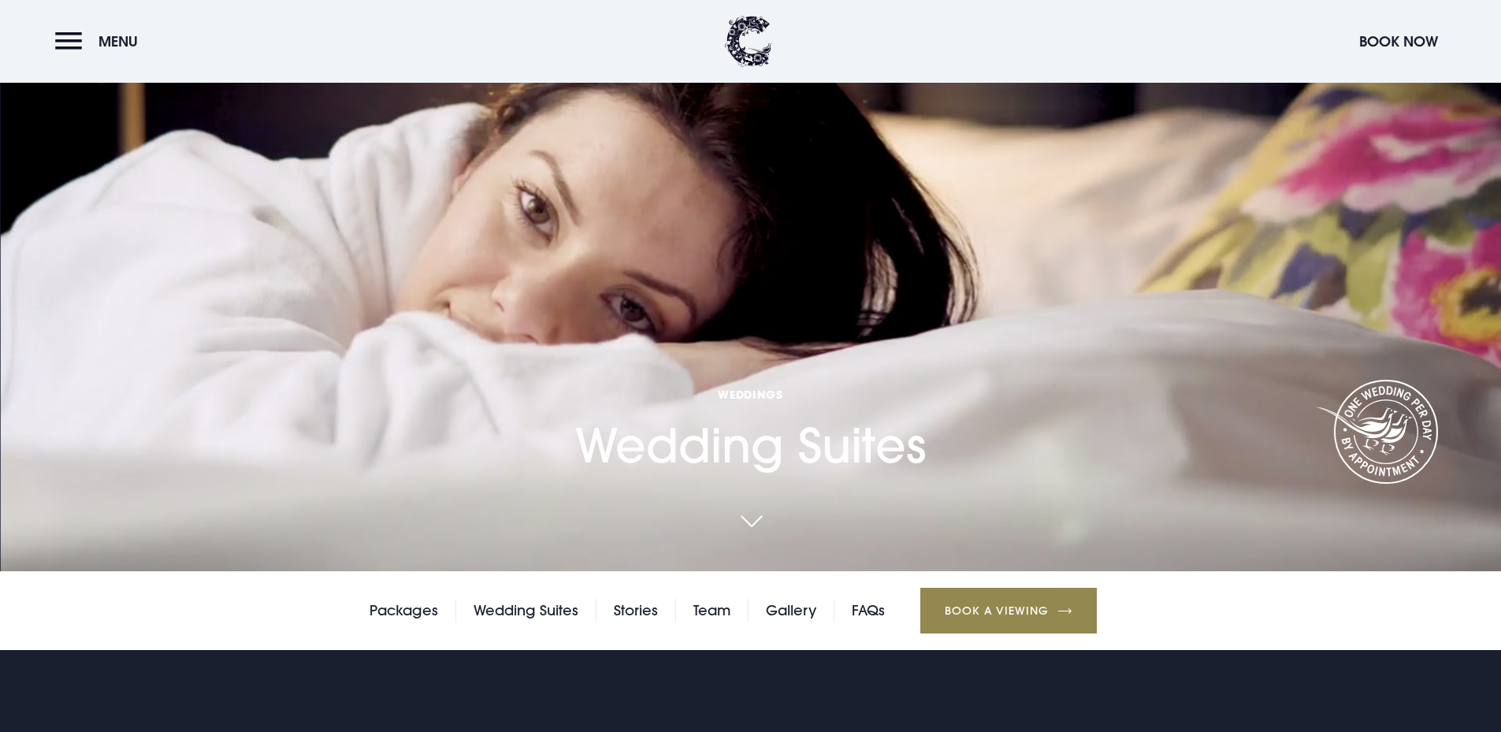
scroll to position [158, 0]
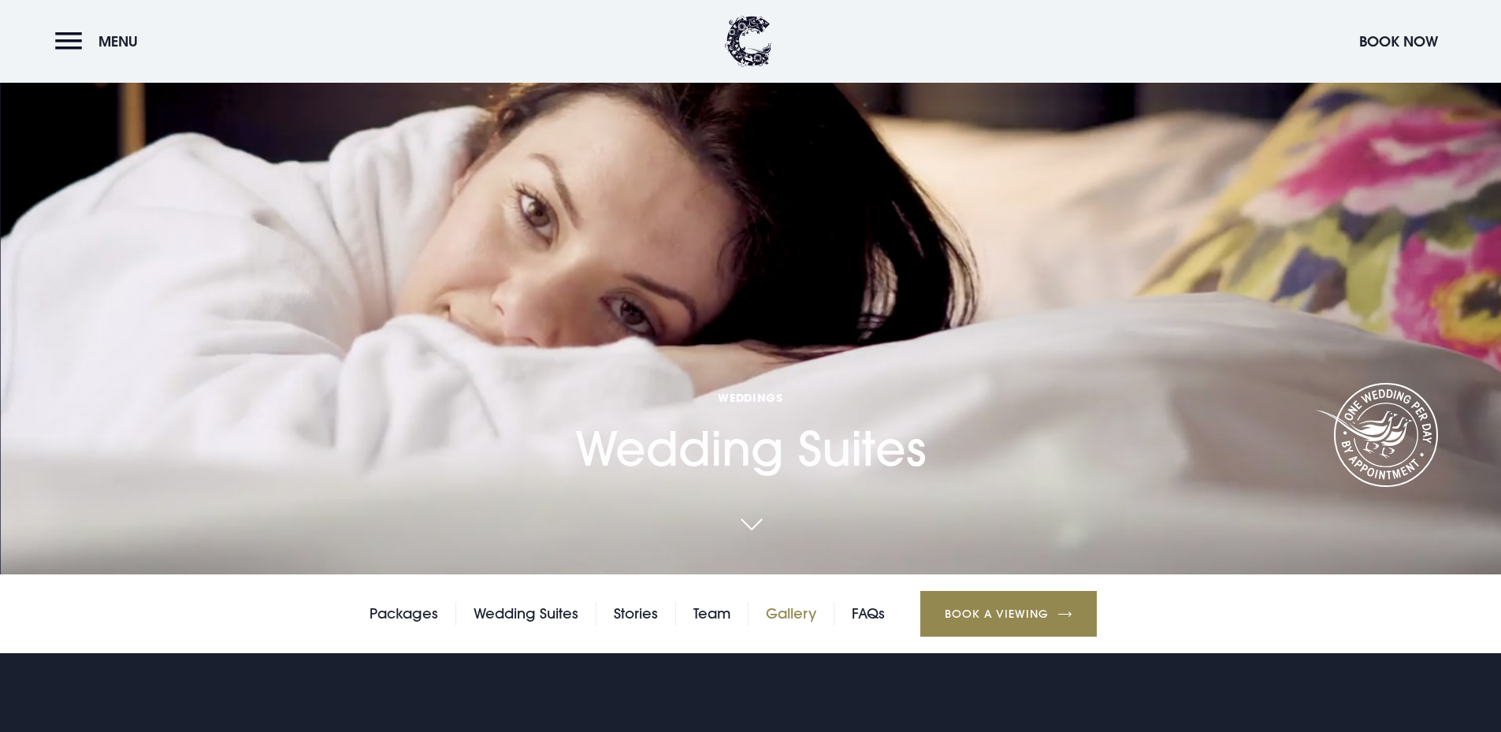
click at [785, 619] on link "Gallery" at bounding box center [791, 614] width 50 height 24
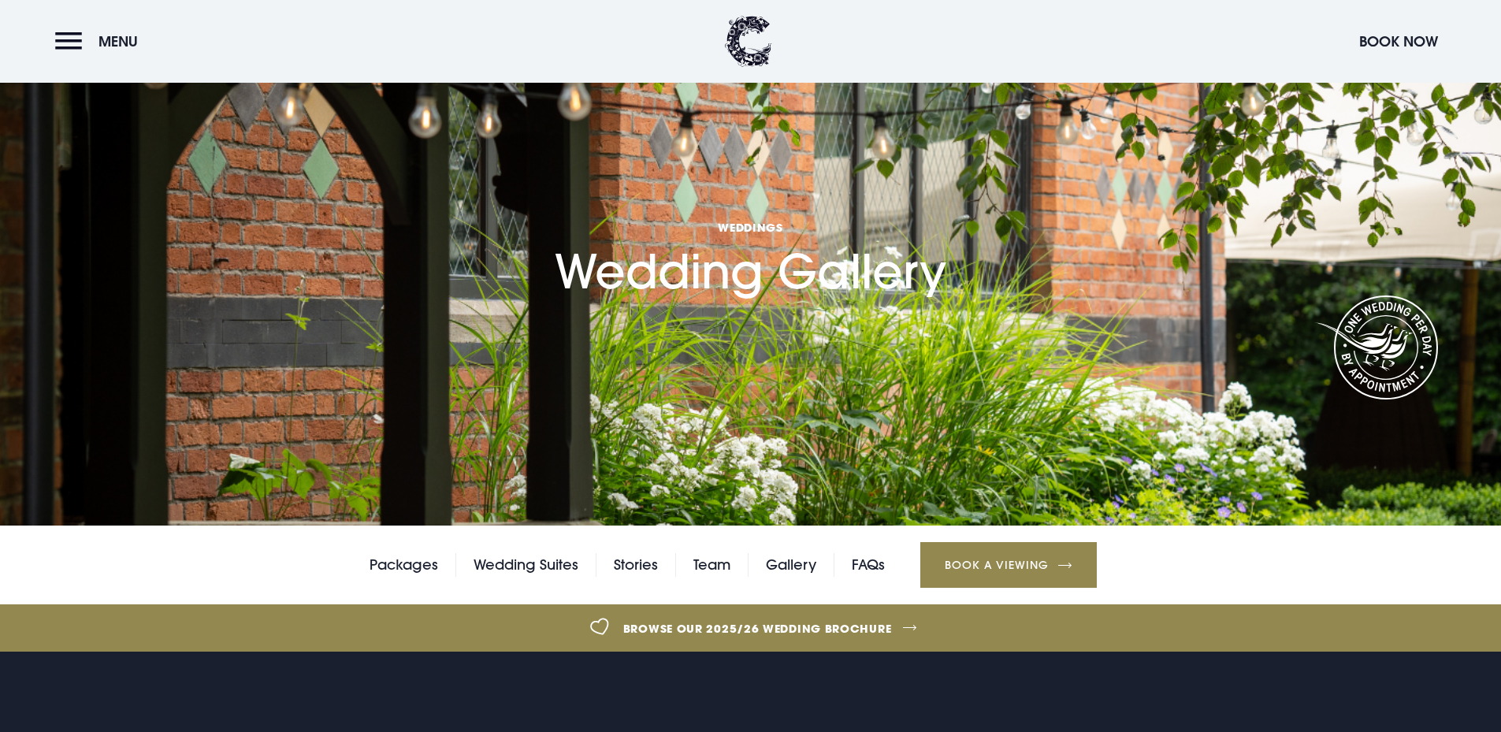
scroll to position [79, 0]
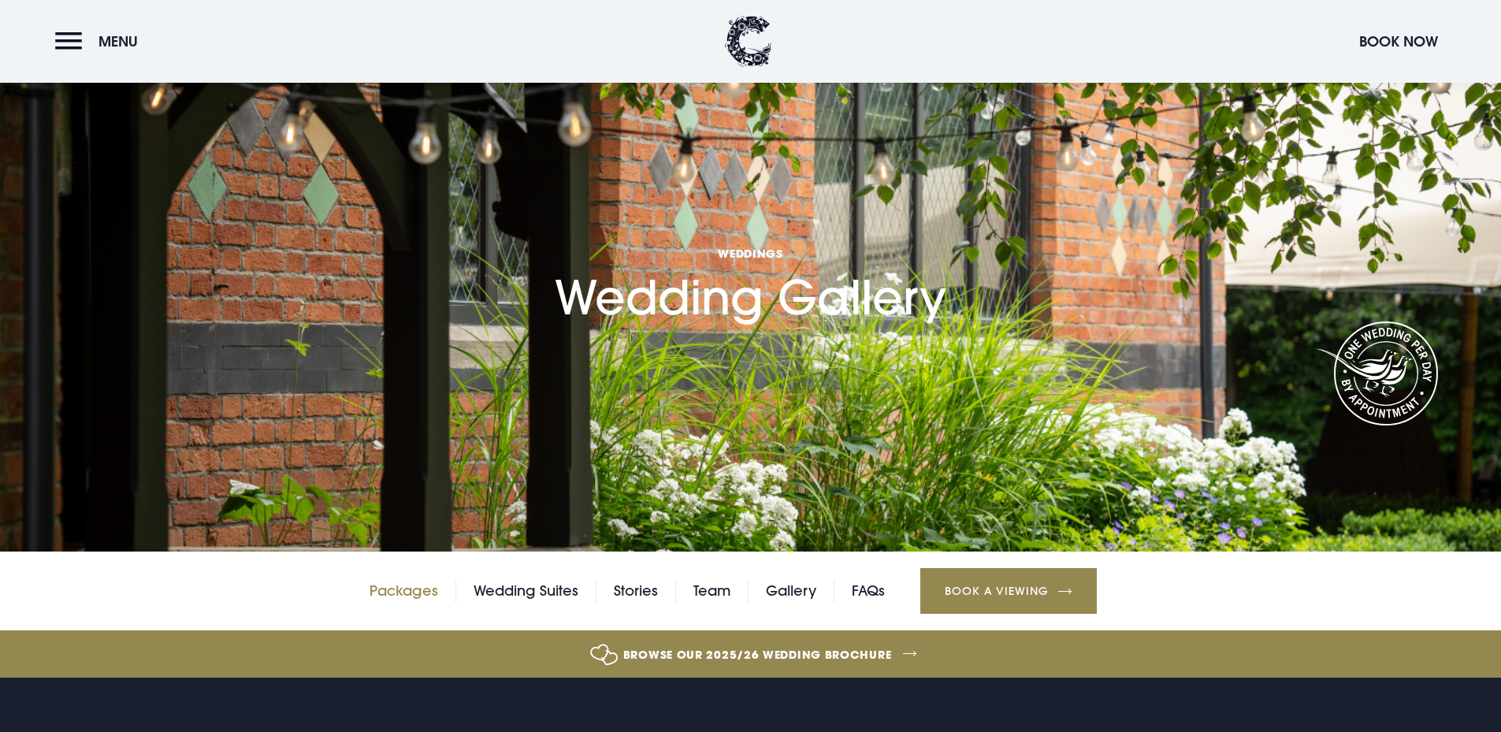
click at [391, 590] on link "Packages" at bounding box center [404, 591] width 69 height 24
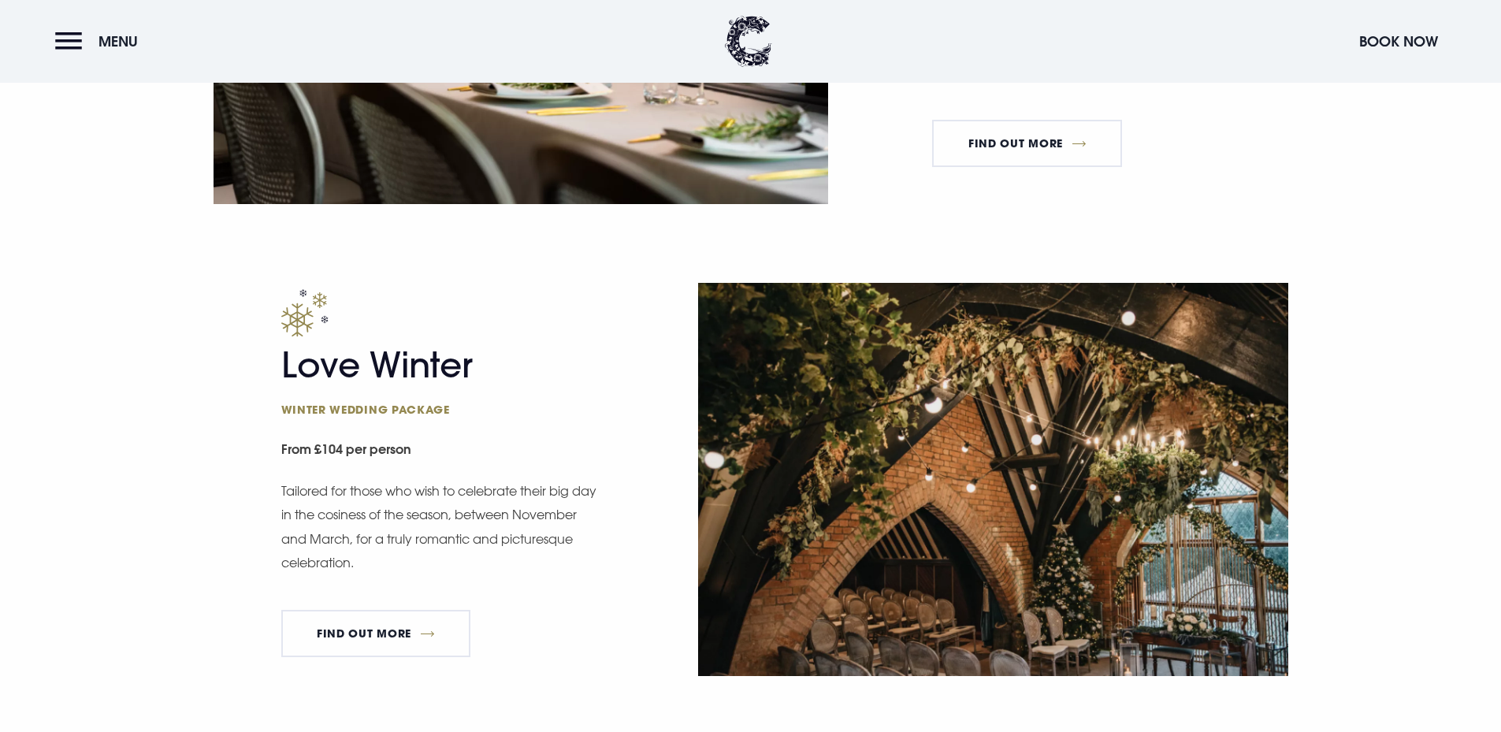
scroll to position [1970, 0]
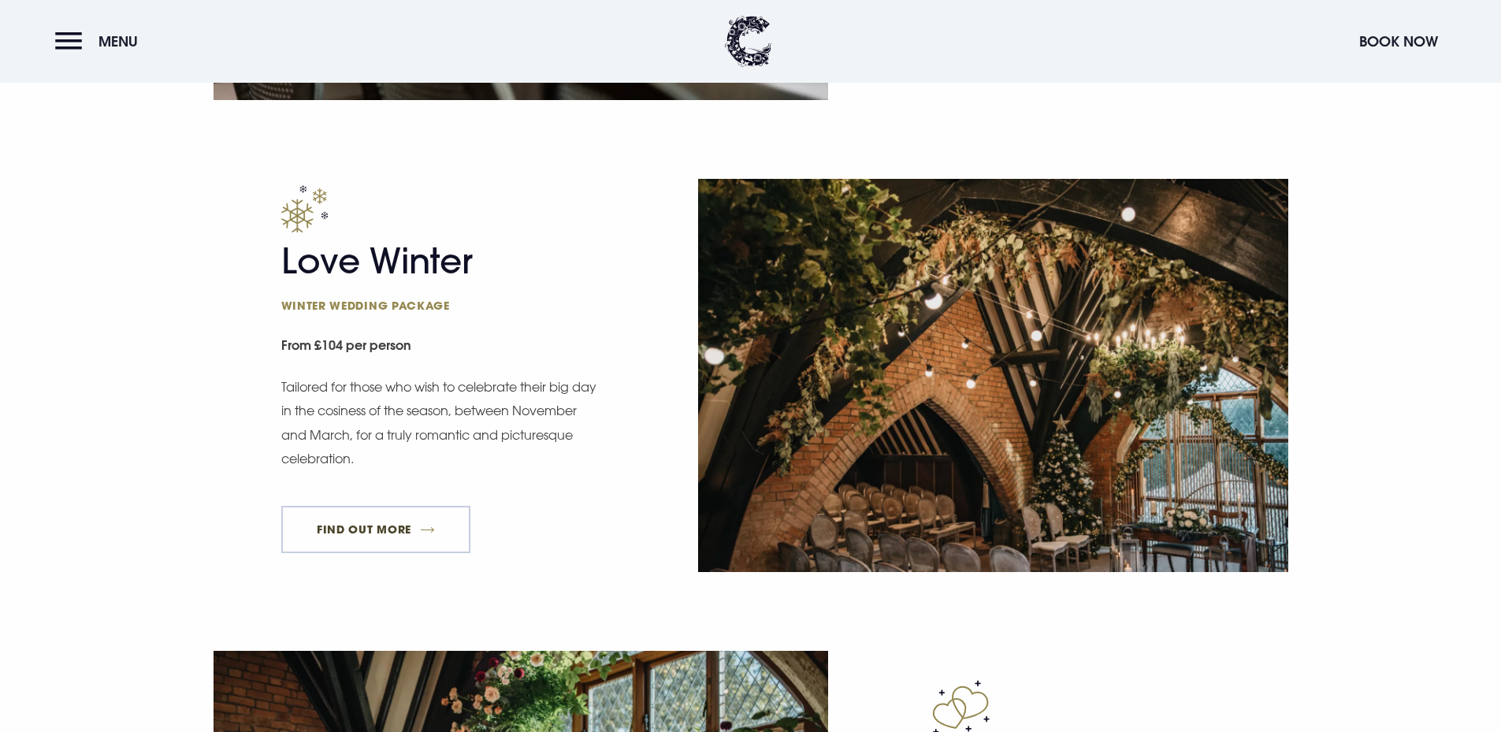
click at [339, 523] on link "FIND OUT MORE" at bounding box center [376, 529] width 190 height 47
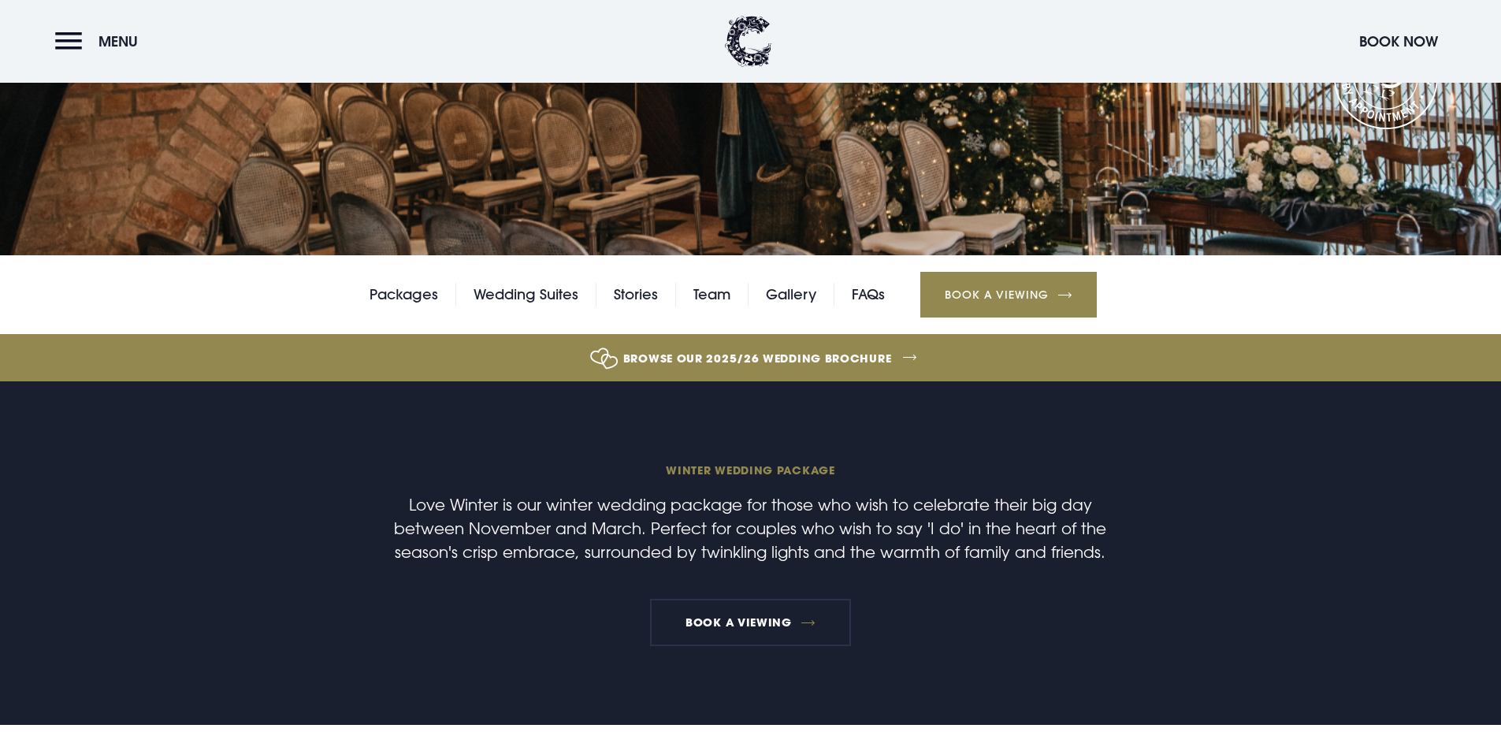
scroll to position [315, 0]
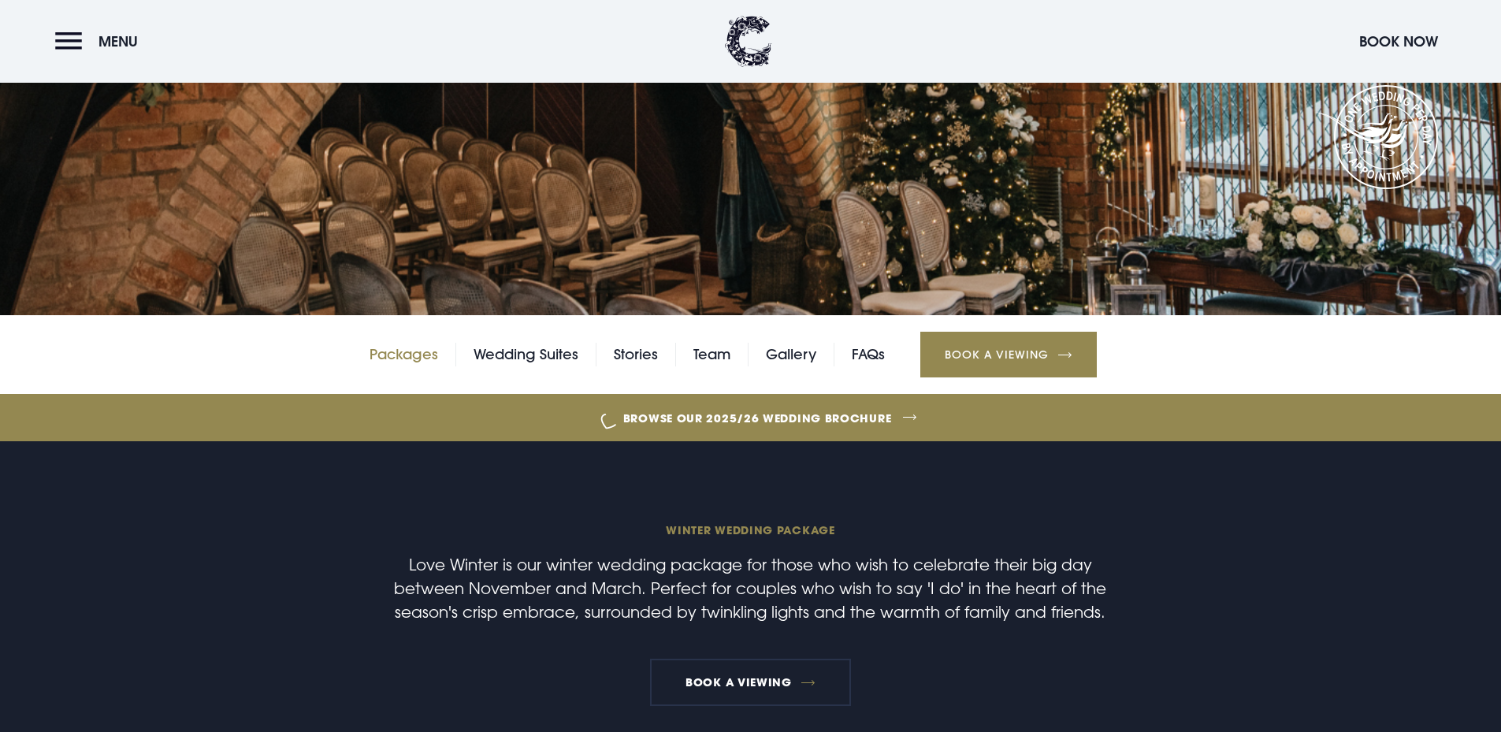
click at [417, 359] on link "Packages" at bounding box center [404, 355] width 69 height 24
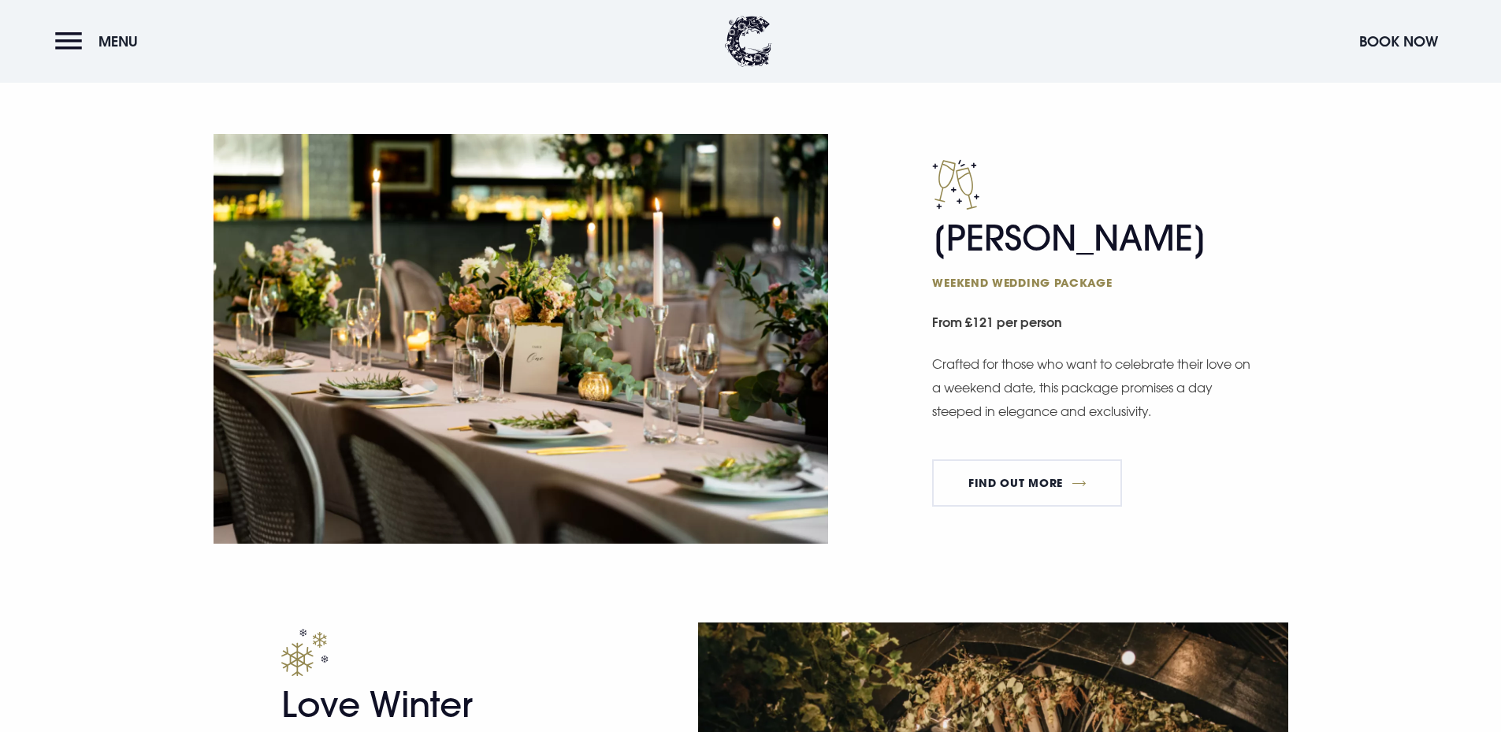
scroll to position [1891, 0]
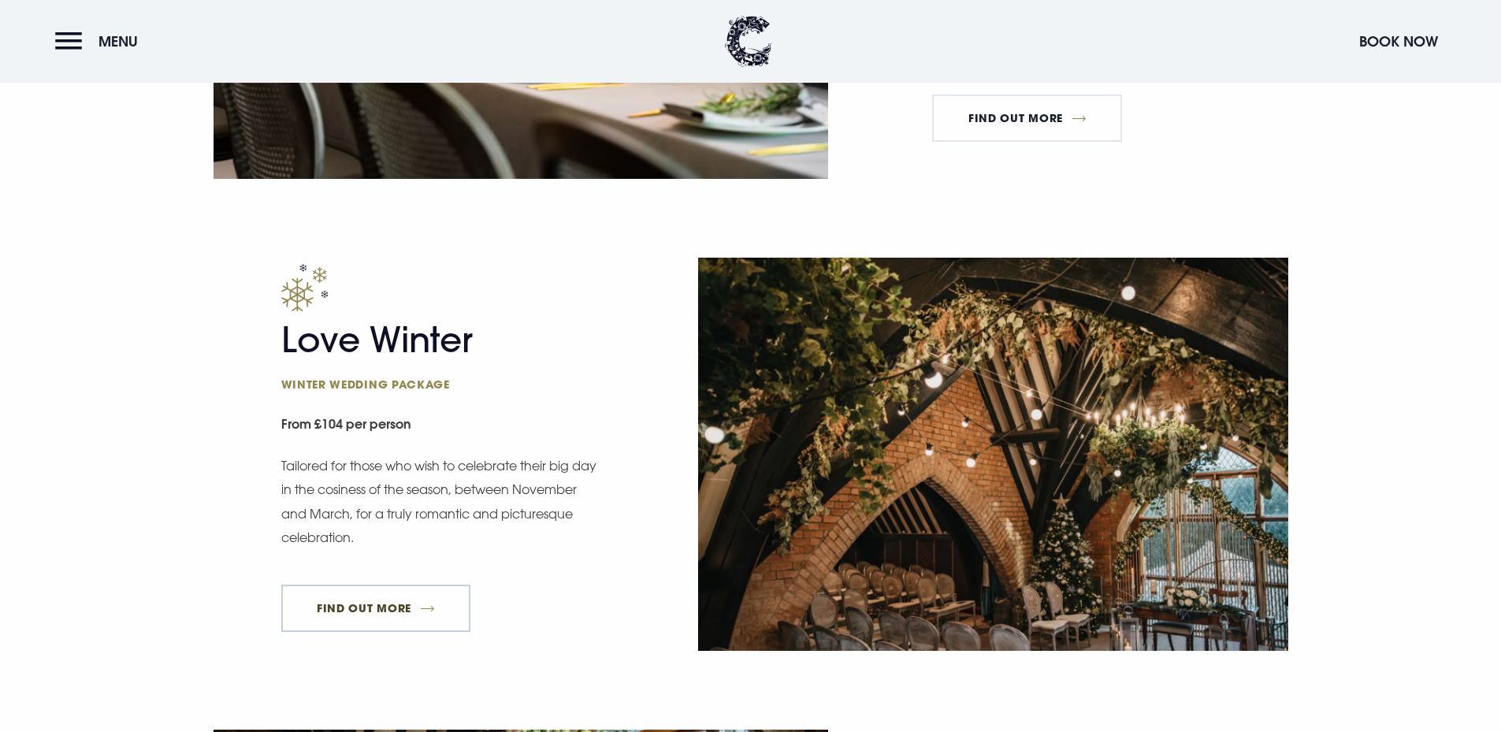
click at [433, 609] on link "FIND OUT MORE" at bounding box center [376, 608] width 190 height 47
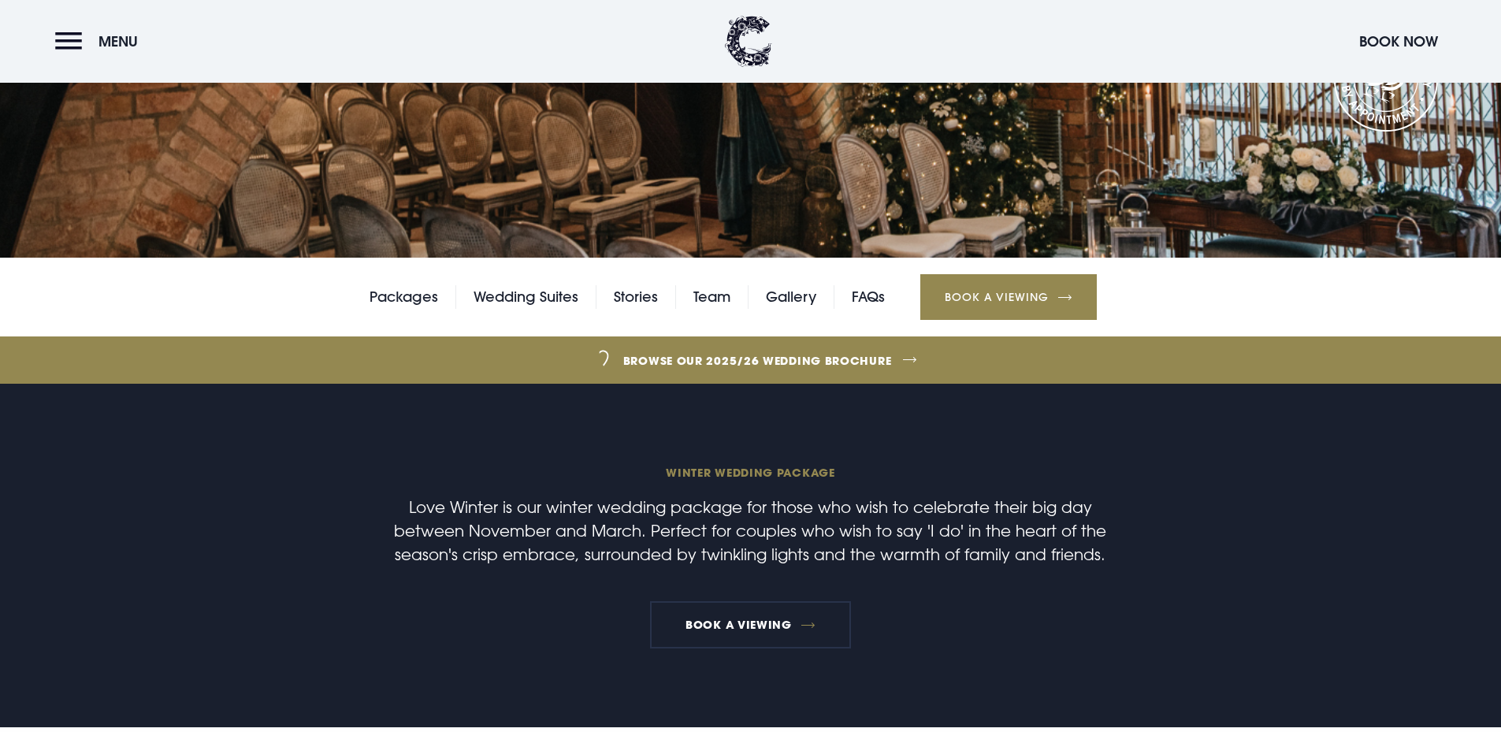
scroll to position [394, 0]
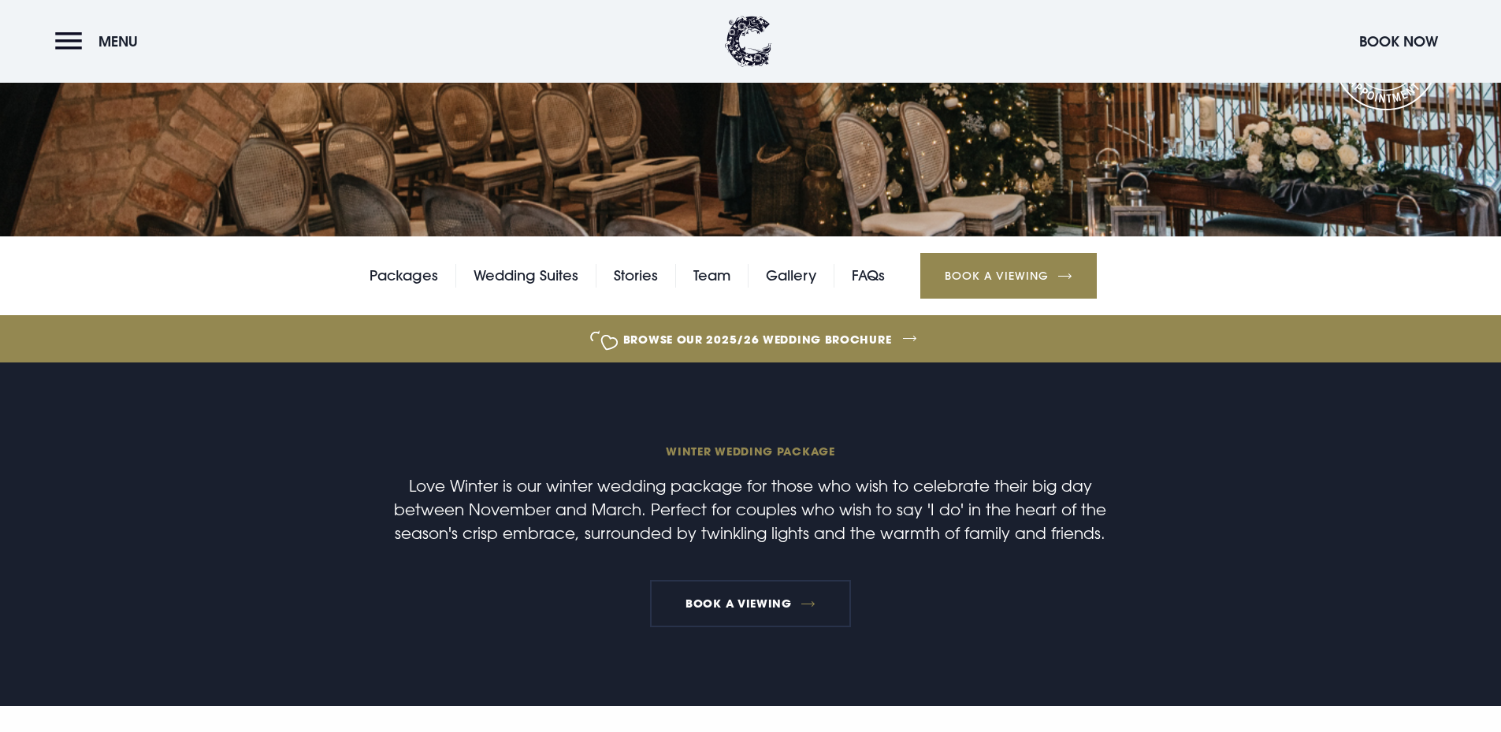
click at [749, 339] on link "Browse our 2025/26 wedding brochure" at bounding box center [757, 339] width 3271 height 59
